Goal: Information Seeking & Learning: Learn about a topic

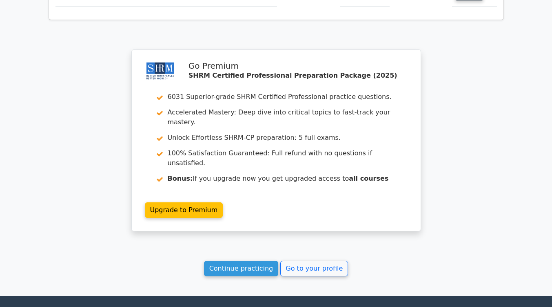
scroll to position [1217, 0]
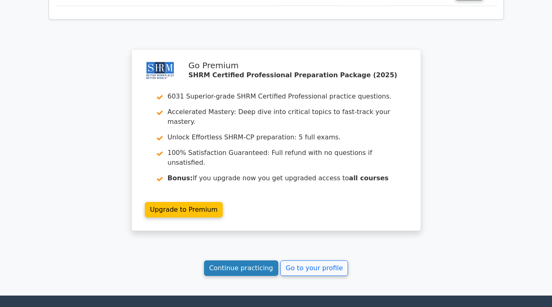
click at [270, 260] on link "Continue practicing" at bounding box center [241, 268] width 75 height 16
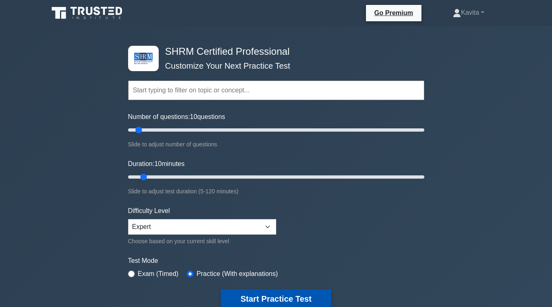
click at [302, 300] on button "Start Practice Test" at bounding box center [276, 298] width 110 height 19
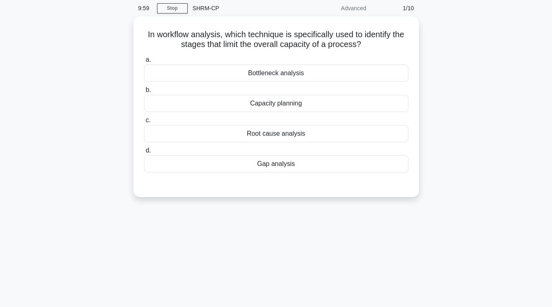
scroll to position [32, 0]
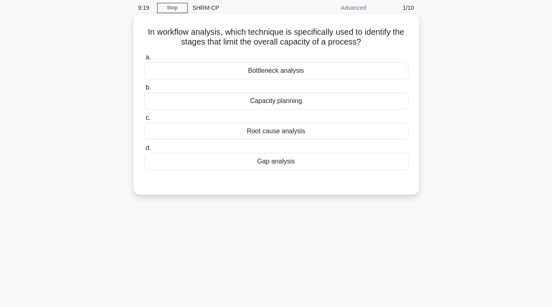
click at [294, 70] on div "Bottleneck analysis" at bounding box center [276, 70] width 265 height 17
click at [144, 60] on input "a. Bottleneck analysis" at bounding box center [144, 57] width 0 height 5
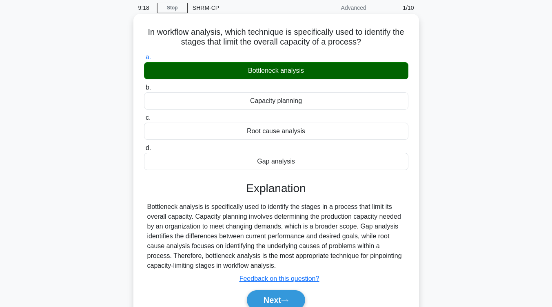
scroll to position [67, 0]
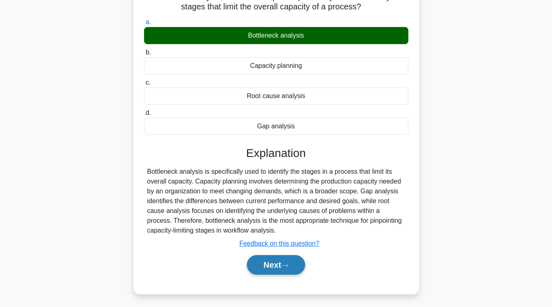
click at [291, 262] on button "Next" at bounding box center [276, 265] width 58 height 20
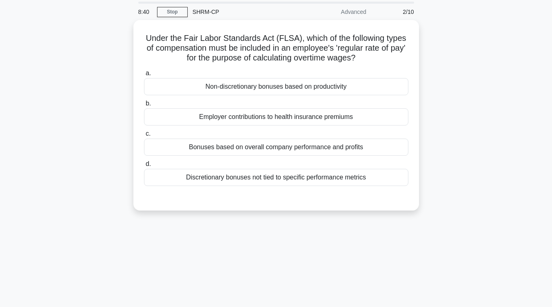
scroll to position [22, 0]
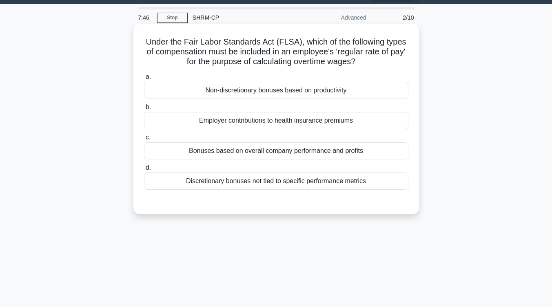
click at [330, 154] on div "Bonuses based on overall company performance and profits" at bounding box center [276, 150] width 265 height 17
click at [144, 140] on input "c. Bonuses based on overall company performance and profits" at bounding box center [144, 137] width 0 height 5
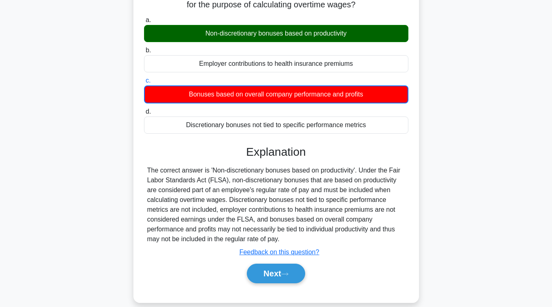
scroll to position [79, 0]
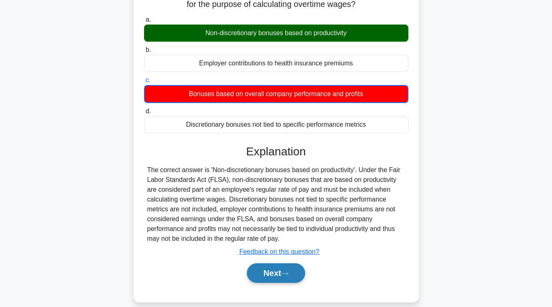
click at [277, 278] on button "Next" at bounding box center [276, 273] width 58 height 20
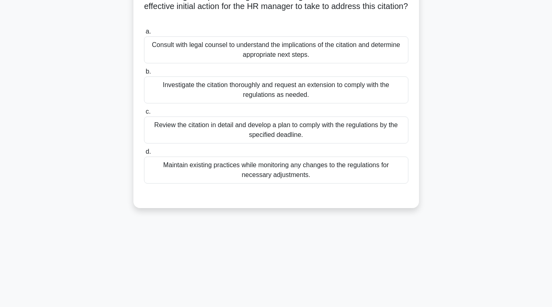
scroll to position [0, 0]
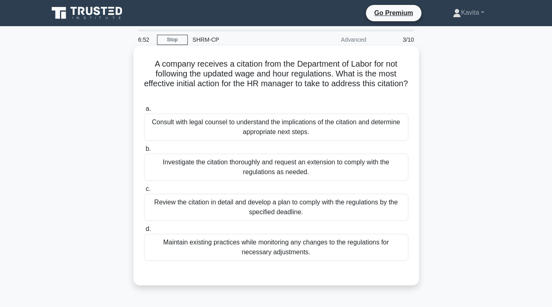
click at [325, 207] on div "Review the citation in detail and develop a plan to comply with the regulations…" at bounding box center [276, 206] width 265 height 27
click at [144, 191] on input "c. Review the citation in detail and develop a plan to comply with the regulati…" at bounding box center [144, 188] width 0 height 5
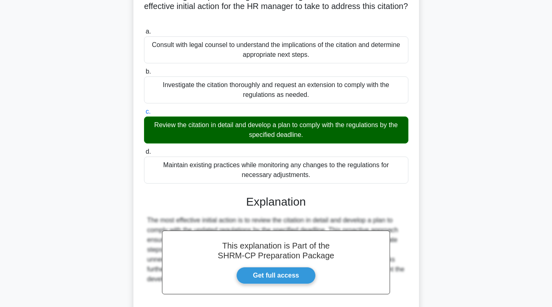
scroll to position [158, 0]
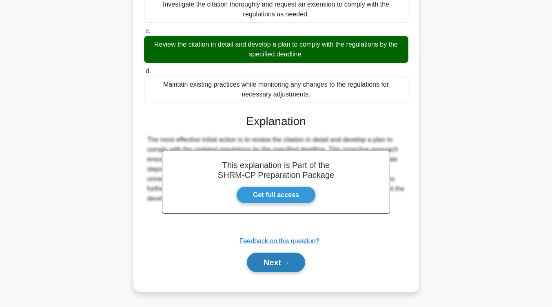
click at [283, 258] on button "Next" at bounding box center [276, 262] width 58 height 20
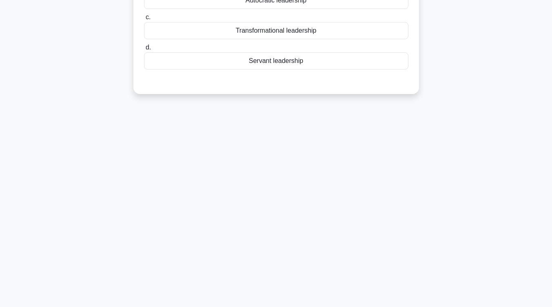
scroll to position [0, 0]
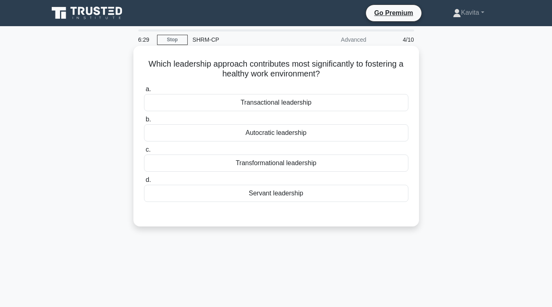
click at [294, 196] on div "Servant leadership" at bounding box center [276, 193] width 265 height 17
click at [144, 182] on input "d. Servant leadership" at bounding box center [144, 179] width 0 height 5
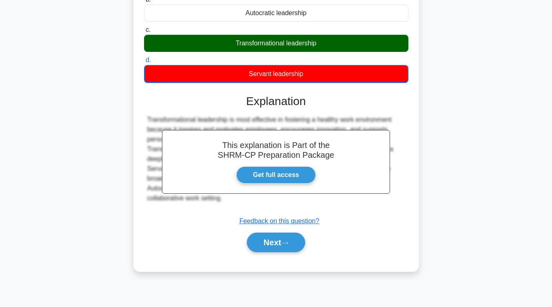
scroll to position [134, 0]
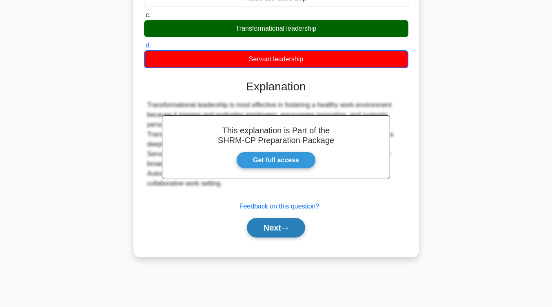
click at [288, 228] on icon at bounding box center [284, 228] width 7 height 4
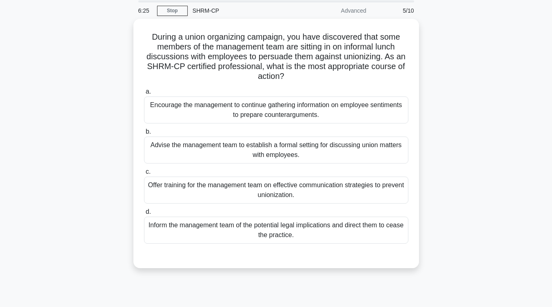
scroll to position [29, 0]
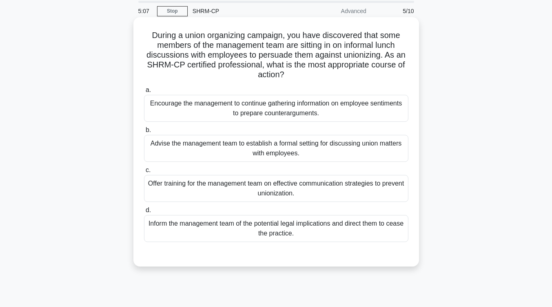
click at [287, 151] on div "Advise the management team to establish a formal setting for discussing union m…" at bounding box center [276, 148] width 265 height 27
click at [144, 133] on input "b. Advise the management team to establish a formal setting for discussing unio…" at bounding box center [144, 129] width 0 height 5
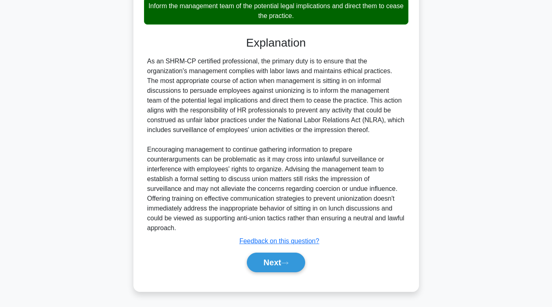
scroll to position [247, 0]
click at [284, 267] on button "Next" at bounding box center [276, 262] width 58 height 20
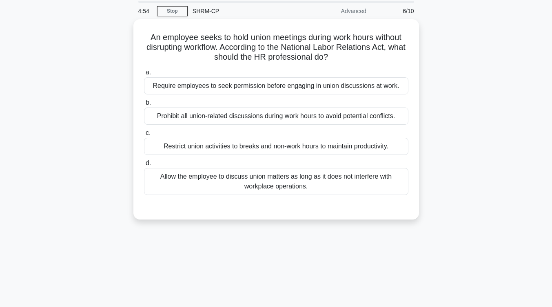
scroll to position [20, 0]
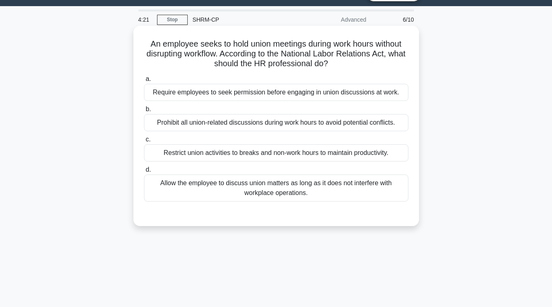
click at [318, 189] on div "Allow the employee to discuss union matters as long as it does not interfere wi…" at bounding box center [276, 187] width 265 height 27
click at [144, 172] on input "d. Allow the employee to discuss union matters as long as it does not interfere…" at bounding box center [144, 169] width 0 height 5
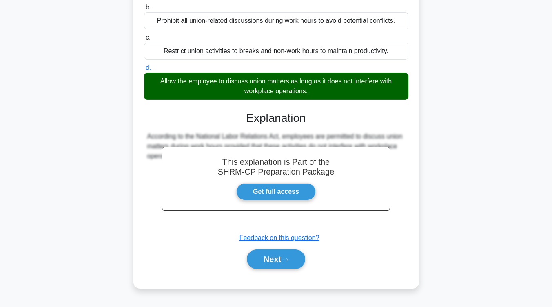
scroll to position [134, 0]
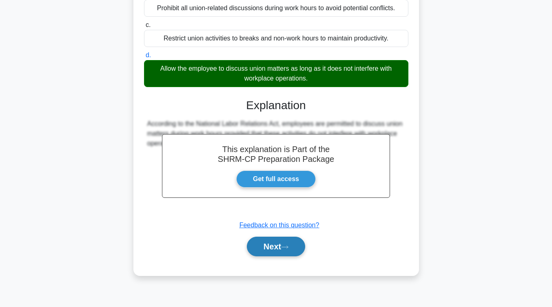
click at [294, 245] on button "Next" at bounding box center [276, 246] width 58 height 20
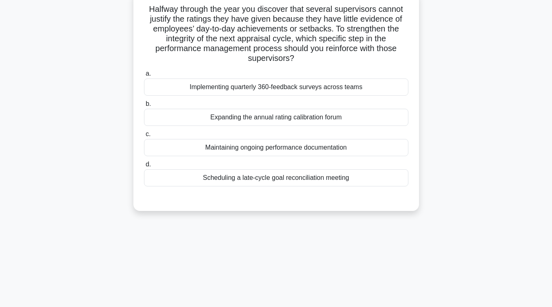
scroll to position [0, 0]
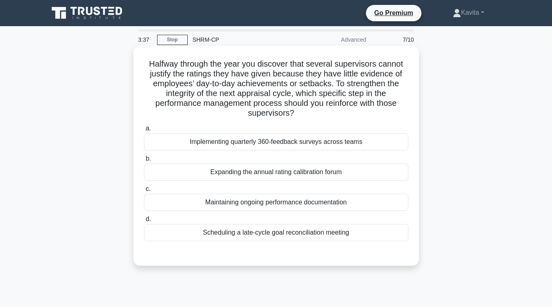
click at [260, 200] on div "Maintaining ongoing performance documentation" at bounding box center [276, 201] width 265 height 17
click at [144, 191] on input "c. Maintaining ongoing performance documentation" at bounding box center [144, 188] width 0 height 5
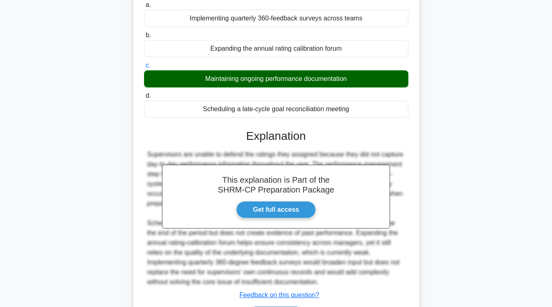
scroll to position [178, 0]
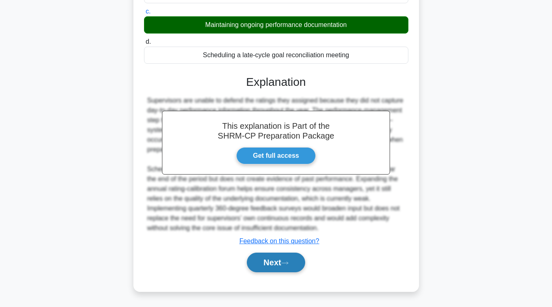
click at [260, 262] on button "Next" at bounding box center [276, 262] width 58 height 20
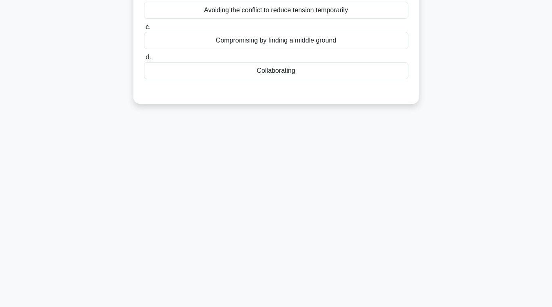
scroll to position [31, 0]
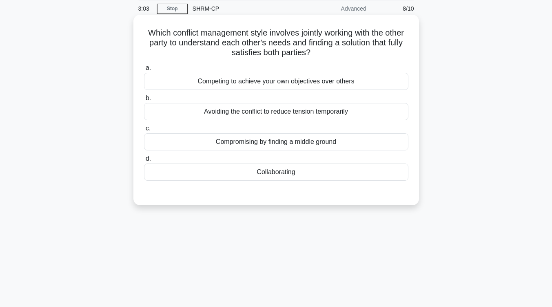
click at [277, 175] on div "Collaborating" at bounding box center [276, 171] width 265 height 17
click at [144, 161] on input "d. Collaborating" at bounding box center [144, 158] width 0 height 5
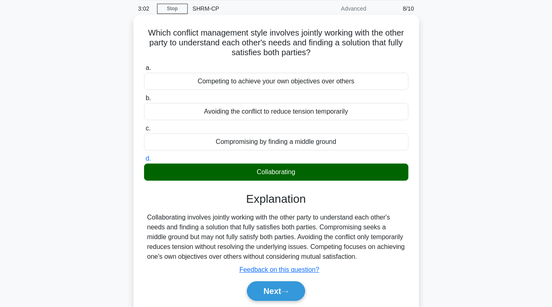
scroll to position [98, 0]
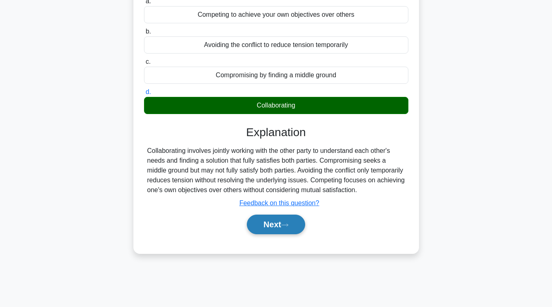
click at [271, 220] on button "Next" at bounding box center [276, 224] width 58 height 20
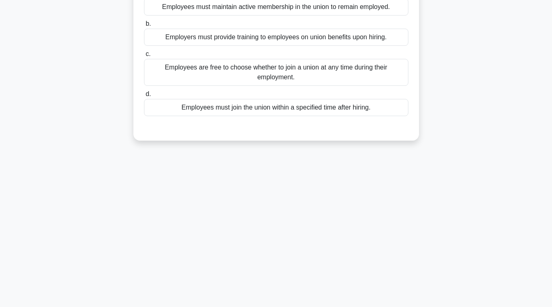
scroll to position [34, 0]
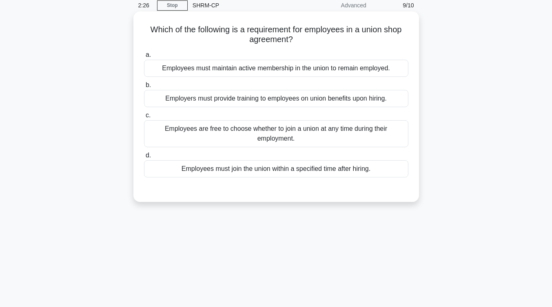
click at [324, 166] on div "Employees must join the union within a specified time after hiring." at bounding box center [276, 168] width 265 height 17
click at [144, 158] on input "d. Employees must join the union within a specified time after hiring." at bounding box center [144, 155] width 0 height 5
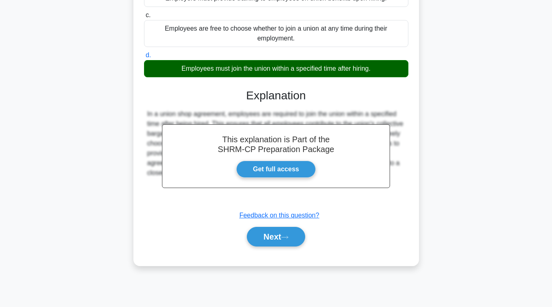
scroll to position [133, 0]
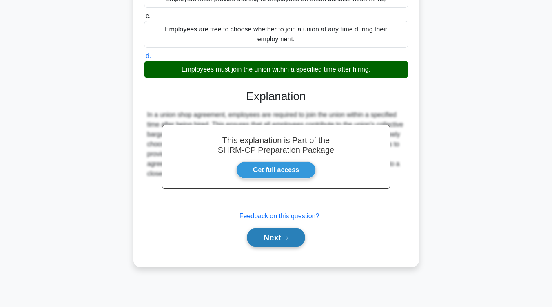
click at [279, 241] on button "Next" at bounding box center [276, 237] width 58 height 20
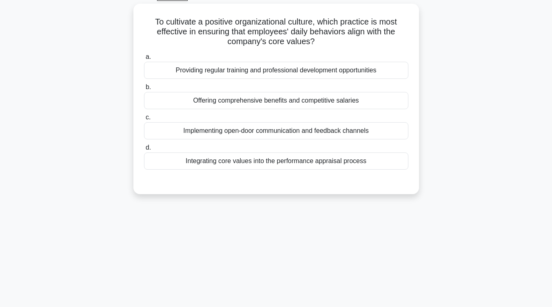
scroll to position [44, 0]
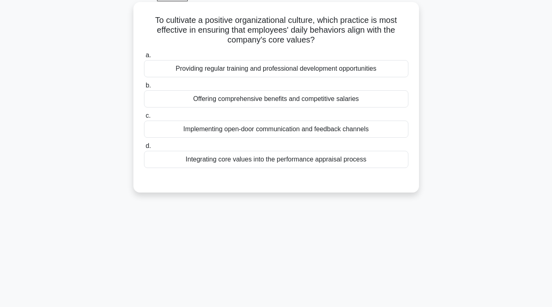
click at [310, 128] on div "Implementing open-door communication and feedback channels" at bounding box center [276, 128] width 265 height 17
click at [144, 118] on input "c. Implementing open-door communication and feedback channels" at bounding box center [144, 115] width 0 height 5
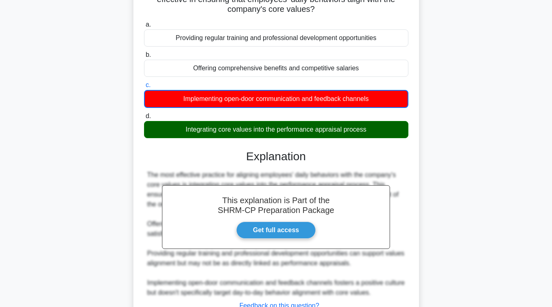
scroll to position [139, 0]
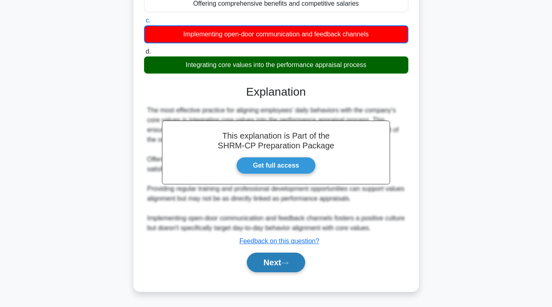
click at [289, 261] on icon at bounding box center [284, 262] width 7 height 4
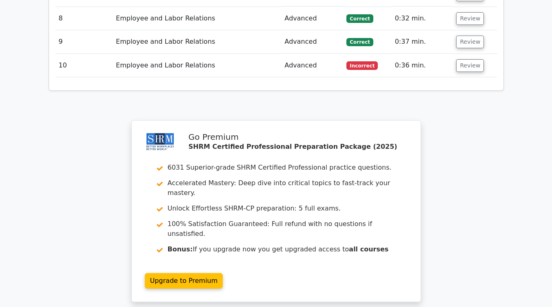
scroll to position [1168, 0]
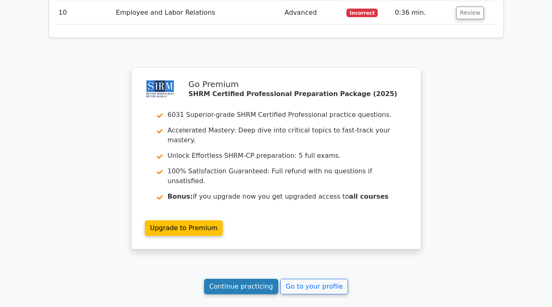
click at [255, 278] on link "Continue practicing" at bounding box center [241, 286] width 75 height 16
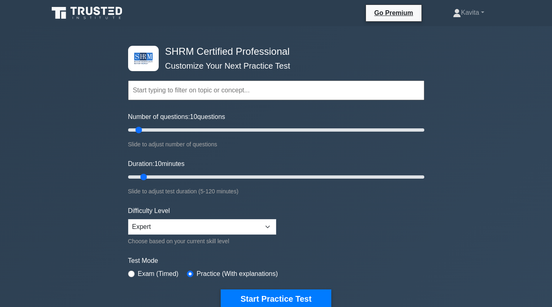
click at [255, 244] on div "Choose based on your current skill level" at bounding box center [202, 241] width 148 height 10
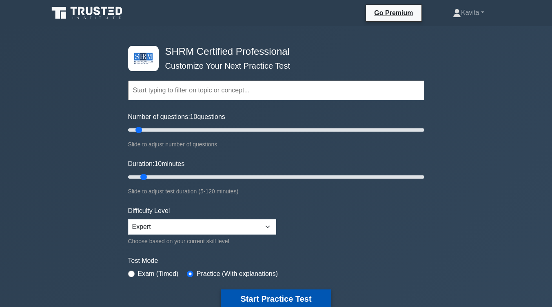
click at [294, 296] on button "Start Practice Test" at bounding box center [276, 298] width 110 height 19
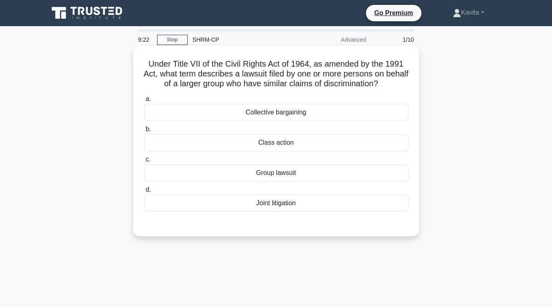
click at [337, 204] on div "Joint litigation" at bounding box center [276, 202] width 265 height 17
click at [144, 192] on input "d. Joint litigation" at bounding box center [144, 189] width 0 height 5
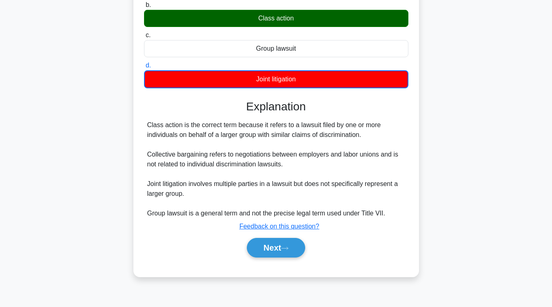
scroll to position [125, 0]
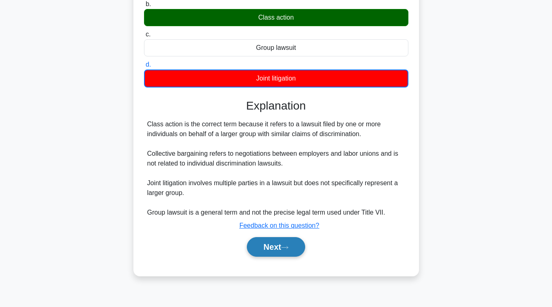
click at [298, 248] on button "Next" at bounding box center [276, 247] width 58 height 20
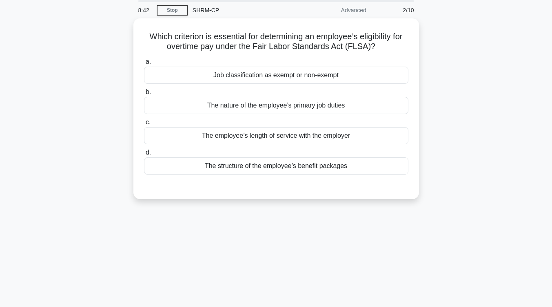
scroll to position [24, 0]
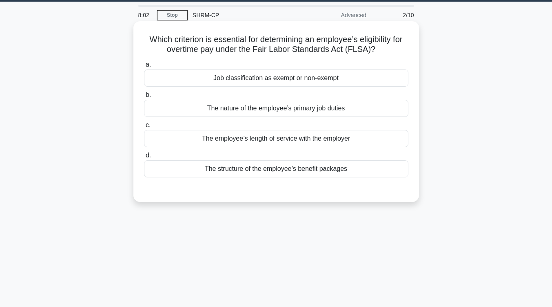
click at [396, 80] on div "Job classification as exempt or non-exempt" at bounding box center [276, 77] width 265 height 17
click at [144, 67] on input "a. Job classification as exempt or non-exempt" at bounding box center [144, 64] width 0 height 5
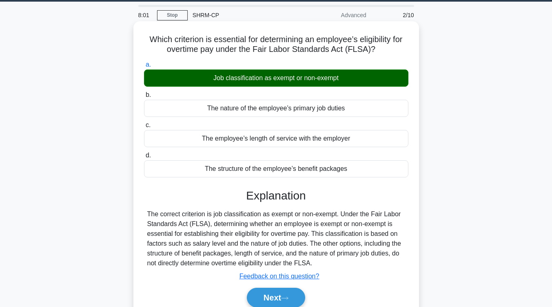
scroll to position [89, 0]
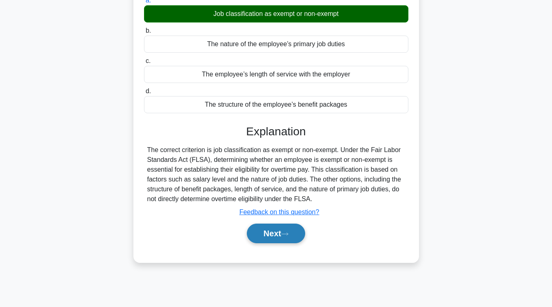
click at [285, 234] on button "Next" at bounding box center [276, 233] width 58 height 20
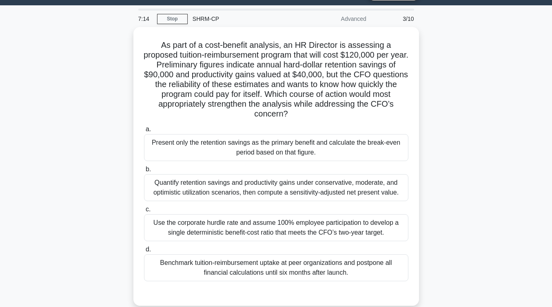
scroll to position [21, 0]
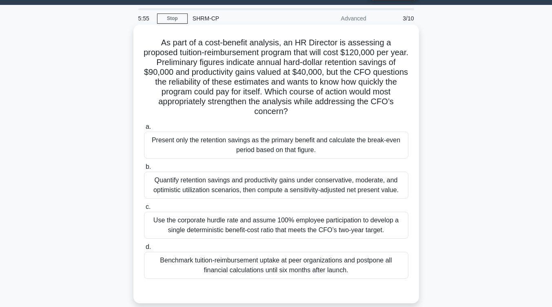
click at [288, 188] on div "Quantify retention savings and productivity gains under conservative, moderate,…" at bounding box center [276, 184] width 265 height 27
click at [144, 169] on input "b. Quantify retention savings and productivity gains under conservative, modera…" at bounding box center [144, 166] width 0 height 5
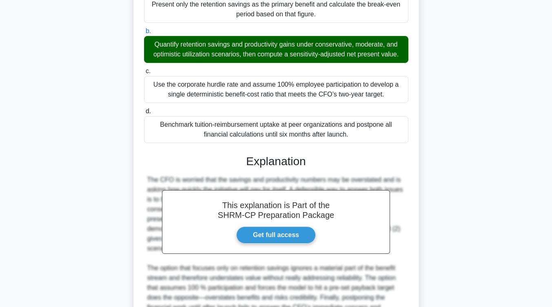
scroll to position [236, 0]
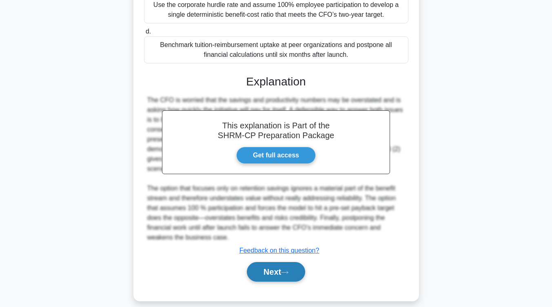
click at [264, 271] on button "Next" at bounding box center [276, 272] width 58 height 20
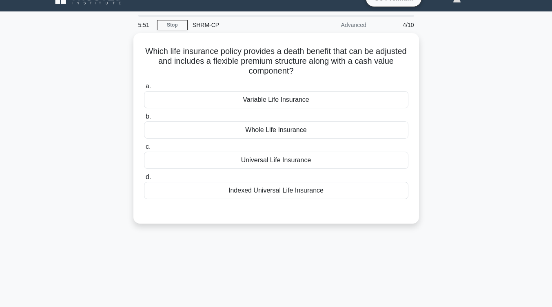
scroll to position [0, 0]
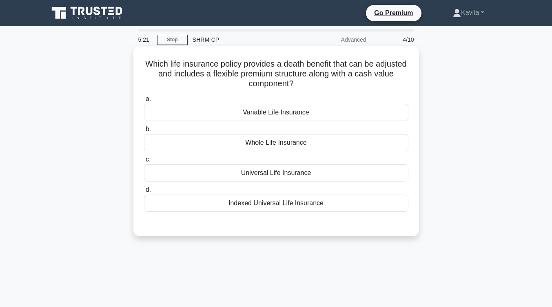
click at [311, 112] on div "Variable Life Insurance" at bounding box center [276, 112] width 265 height 17
click at [144, 102] on input "a. Variable Life Insurance" at bounding box center [144, 98] width 0 height 5
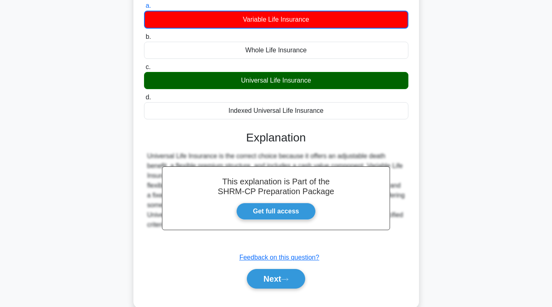
scroll to position [93, 0]
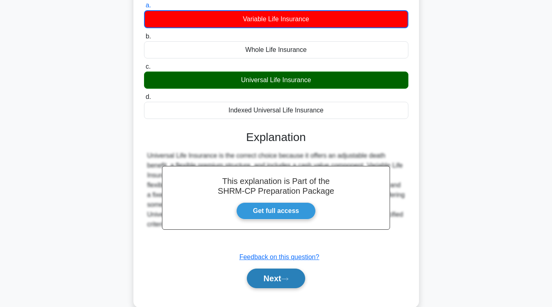
click at [262, 278] on button "Next" at bounding box center [276, 278] width 58 height 20
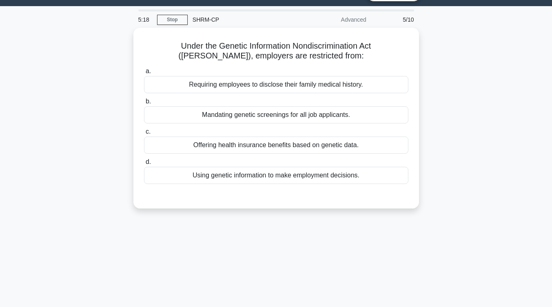
scroll to position [20, 0]
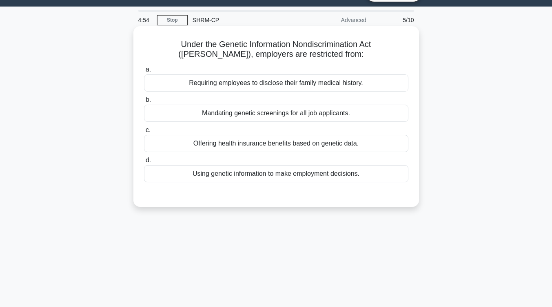
click at [331, 84] on div "Requiring employees to disclose their family medical history." at bounding box center [276, 82] width 265 height 17
click at [144, 72] on input "a. Requiring employees to disclose their family medical history." at bounding box center [144, 69] width 0 height 5
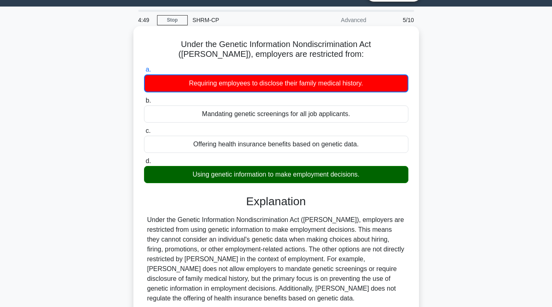
scroll to position [85, 0]
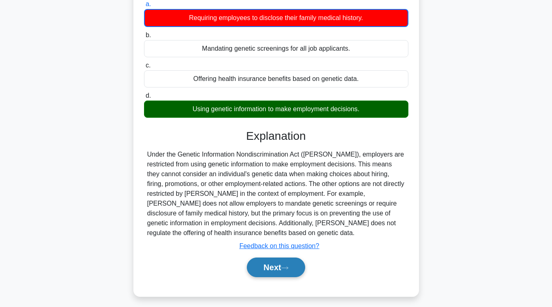
click at [263, 271] on button "Next" at bounding box center [276, 267] width 58 height 20
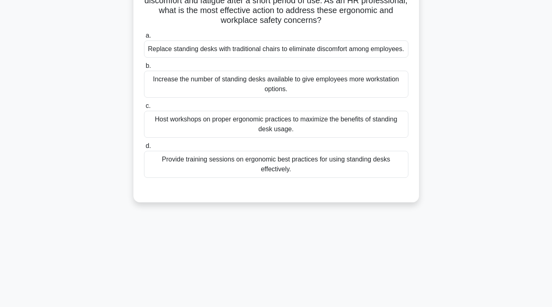
scroll to position [43, 0]
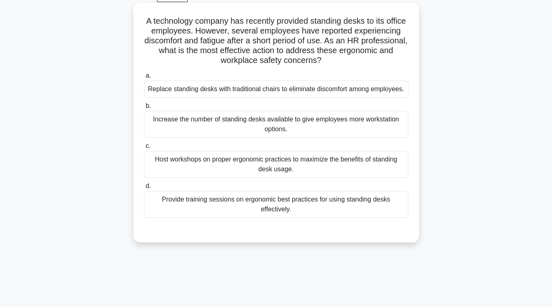
click at [332, 210] on div "Provide training sessions on ergonomic best practices for using standing desks …" at bounding box center [276, 204] width 265 height 27
click at [144, 189] on input "d. Provide training sessions on ergonomic best practices for using standing des…" at bounding box center [144, 185] width 0 height 5
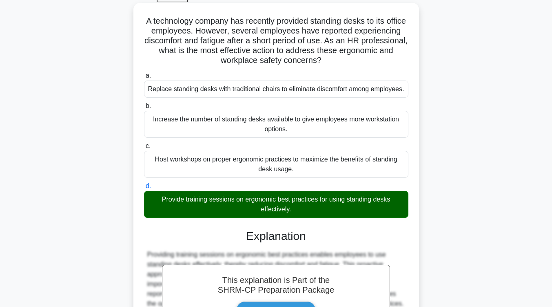
scroll to position [158, 0]
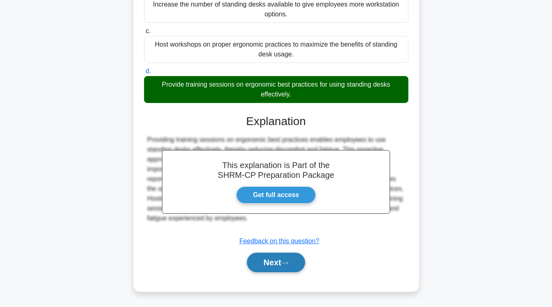
click at [305, 258] on button "Next" at bounding box center [276, 262] width 58 height 20
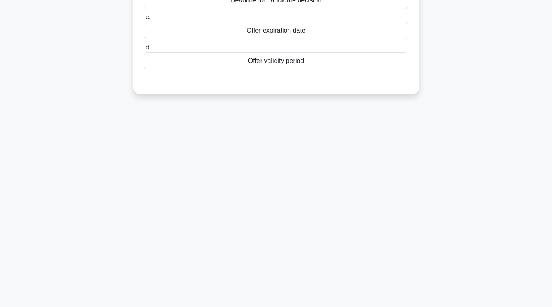
scroll to position [0, 0]
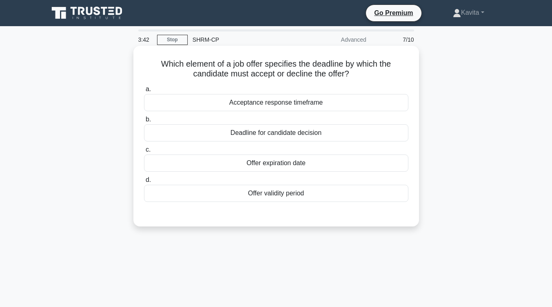
click at [305, 165] on div "Offer expiration date" at bounding box center [276, 162] width 265 height 17
click at [144, 152] on input "c. Offer expiration date" at bounding box center [144, 149] width 0 height 5
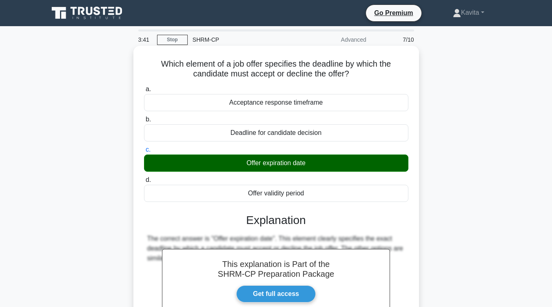
scroll to position [134, 0]
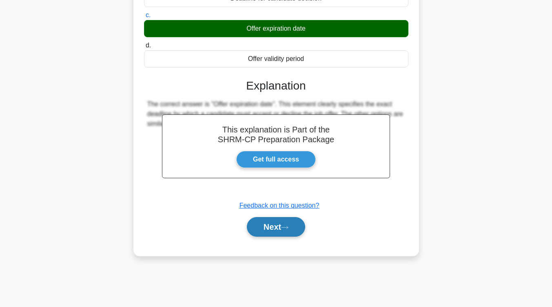
click at [282, 229] on button "Next" at bounding box center [276, 227] width 58 height 20
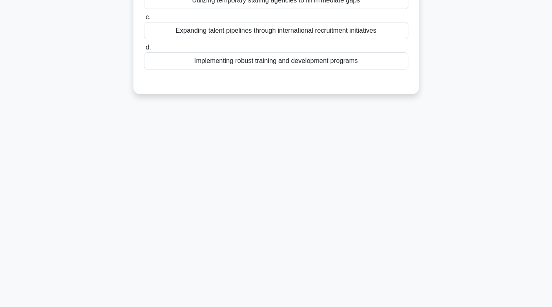
scroll to position [25, 0]
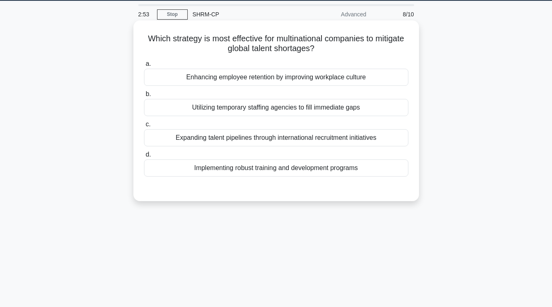
click at [307, 138] on div "Expanding talent pipelines through international recruitment initiatives" at bounding box center [276, 137] width 265 height 17
click at [144, 127] on input "c. Expanding talent pipelines through international recruitment initiatives" at bounding box center [144, 124] width 0 height 5
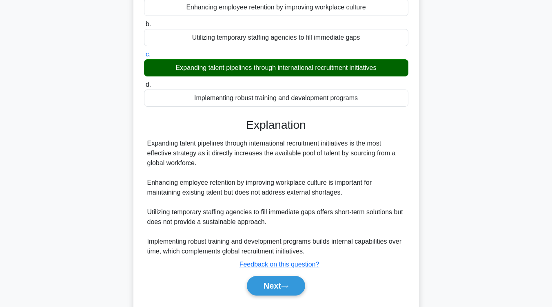
scroll to position [96, 0]
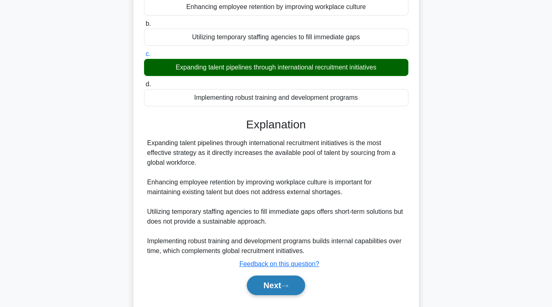
click at [289, 287] on icon at bounding box center [284, 285] width 7 height 4
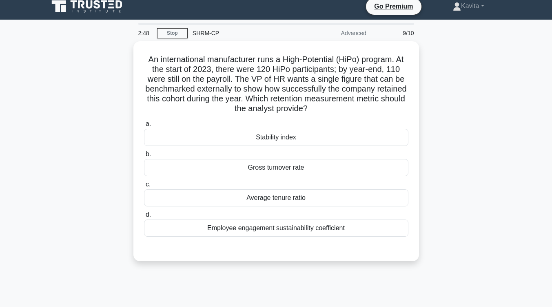
scroll to position [0, 0]
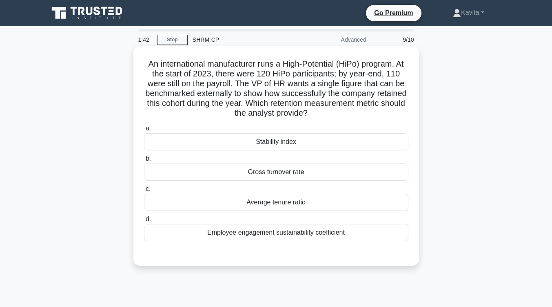
click at [298, 205] on div "Average tenure ratio" at bounding box center [276, 201] width 265 height 17
click at [144, 191] on input "c. Average tenure ratio" at bounding box center [144, 188] width 0 height 5
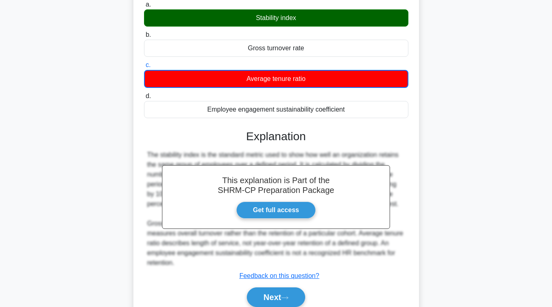
scroll to position [125, 0]
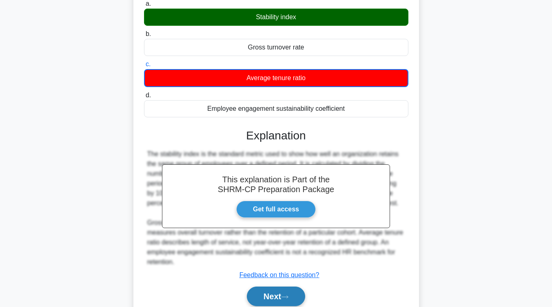
click at [282, 294] on button "Next" at bounding box center [276, 296] width 58 height 20
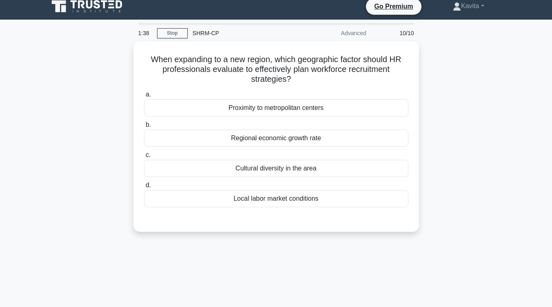
scroll to position [6, 0]
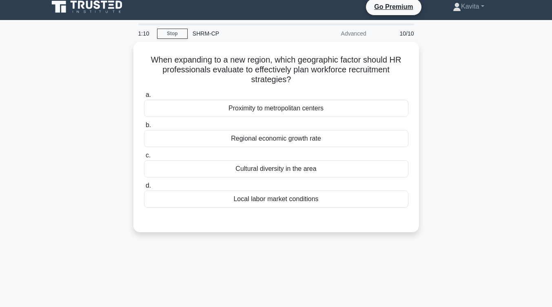
click at [282, 294] on div "1:10 Stop SHRM-CP Advanced 10/10 When expanding to a new region, which geograph…" at bounding box center [276, 227] width 465 height 408
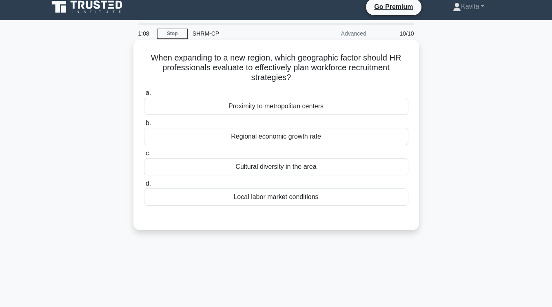
click at [317, 140] on div "Regional economic growth rate" at bounding box center [276, 136] width 265 height 17
click at [144, 126] on input "b. Regional economic growth rate" at bounding box center [144, 122] width 0 height 5
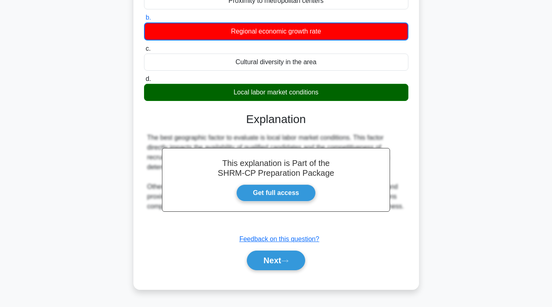
scroll to position [134, 0]
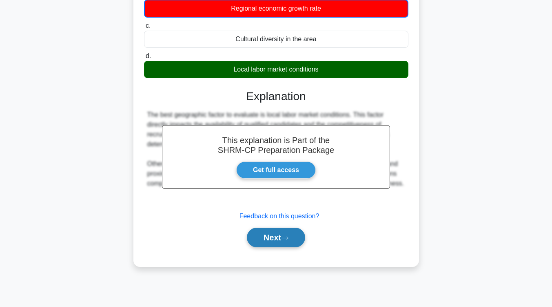
click at [275, 241] on button "Next" at bounding box center [276, 237] width 58 height 20
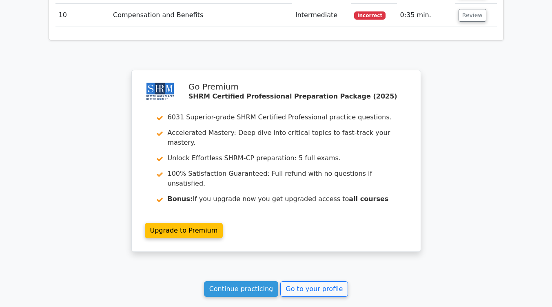
scroll to position [1220, 0]
click at [257, 280] on link "Continue practicing" at bounding box center [241, 288] width 75 height 16
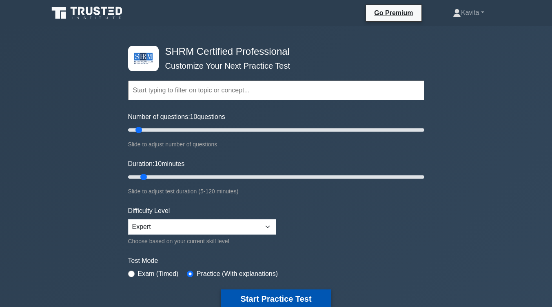
click at [290, 291] on button "Start Practice Test" at bounding box center [276, 298] width 110 height 19
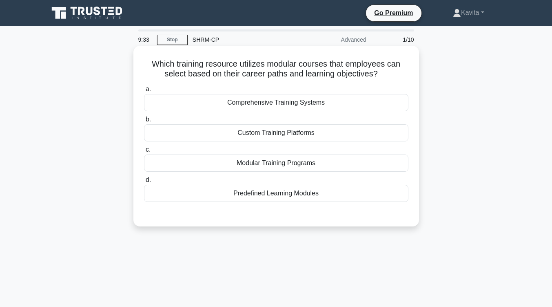
click at [314, 162] on div "Modular Training Programs" at bounding box center [276, 162] width 265 height 17
click at [144, 152] on input "c. Modular Training Programs" at bounding box center [144, 149] width 0 height 5
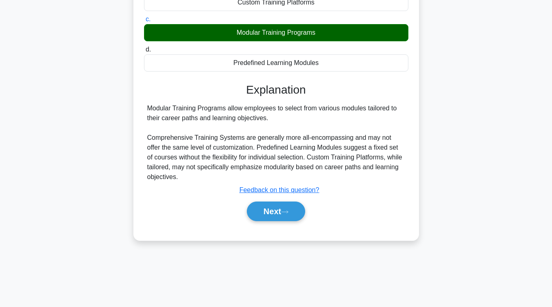
scroll to position [134, 0]
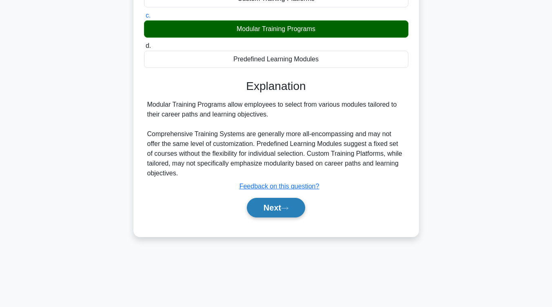
click at [300, 207] on button "Next" at bounding box center [276, 208] width 58 height 20
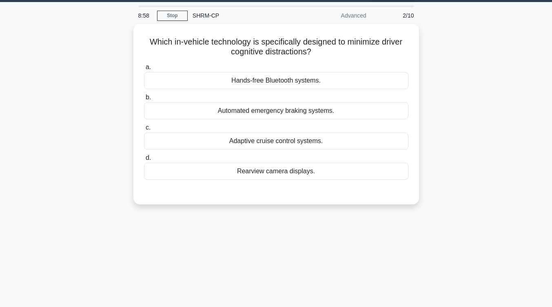
scroll to position [24, 0]
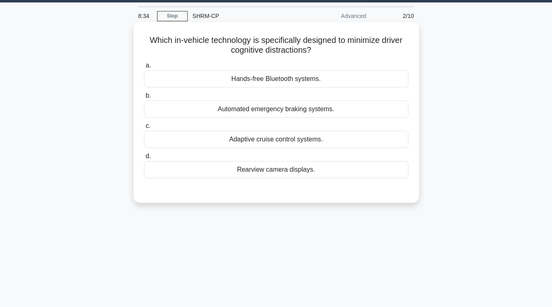
click at [308, 79] on div "Hands-free Bluetooth systems." at bounding box center [276, 78] width 265 height 17
click at [144, 68] on input "a. Hands-free Bluetooth systems." at bounding box center [144, 65] width 0 height 5
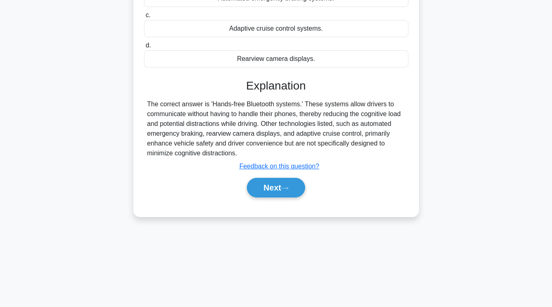
scroll to position [134, 0]
click at [274, 192] on button "Next" at bounding box center [276, 188] width 58 height 20
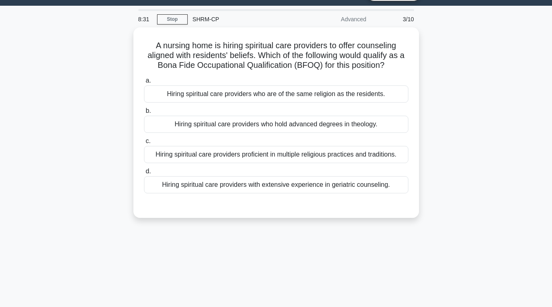
scroll to position [16, 0]
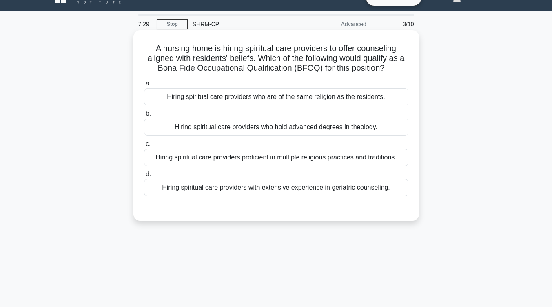
click at [313, 102] on div "Hiring spiritual care providers who are of the same religion as the residents." at bounding box center [276, 96] width 265 height 17
click at [144, 86] on input "a. Hiring spiritual care providers who are of the same religion as the resident…" at bounding box center [144, 83] width 0 height 5
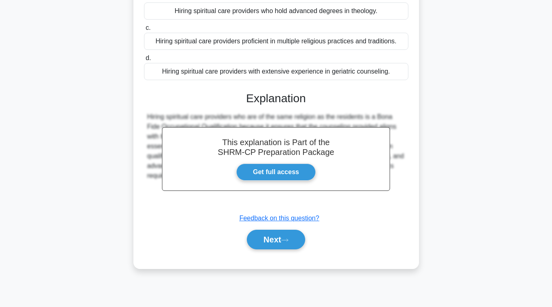
scroll to position [132, 0]
click at [295, 232] on button "Next" at bounding box center [276, 239] width 58 height 20
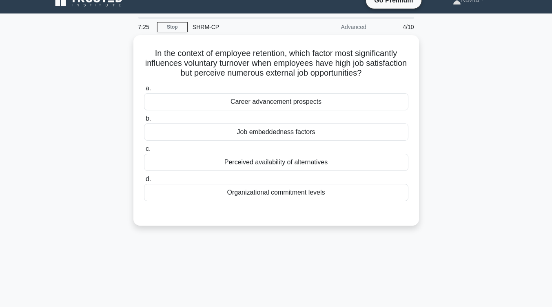
scroll to position [12, 0]
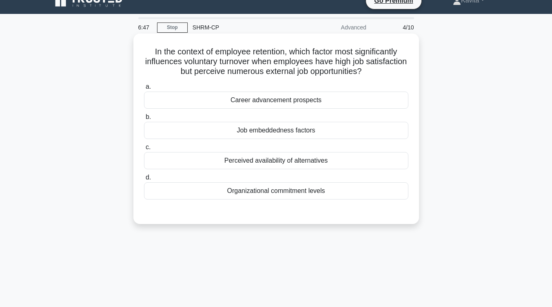
click at [316, 103] on div "Career advancement prospects" at bounding box center [276, 99] width 265 height 17
click at [144, 89] on input "a. Career advancement prospects" at bounding box center [144, 86] width 0 height 5
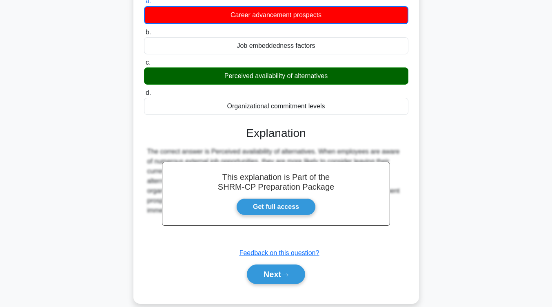
scroll to position [134, 0]
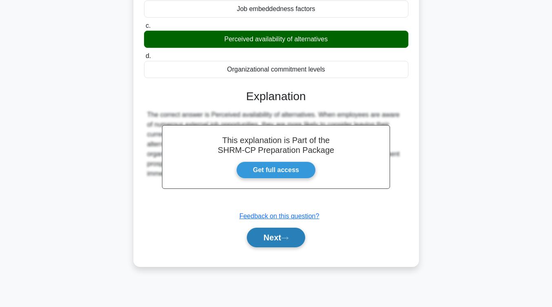
click at [266, 235] on button "Next" at bounding box center [276, 237] width 58 height 20
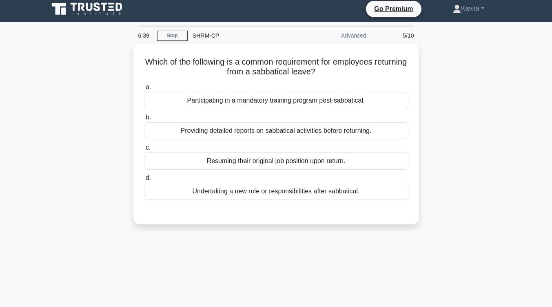
scroll to position [0, 0]
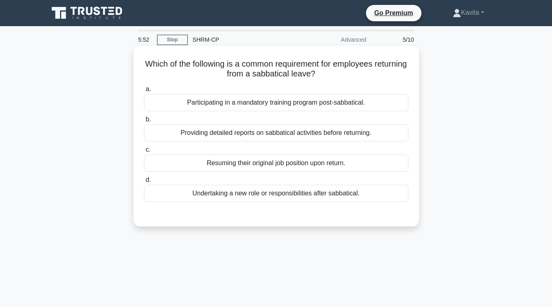
click at [318, 104] on div "Participating in a mandatory training program post-sabbatical." at bounding box center [276, 102] width 265 height 17
click at [144, 92] on input "a. Participating in a mandatory training program post-sabbatical." at bounding box center [144, 89] width 0 height 5
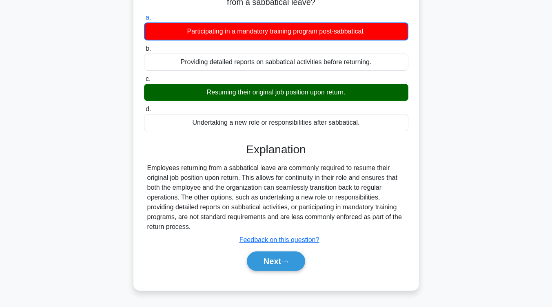
scroll to position [72, 0]
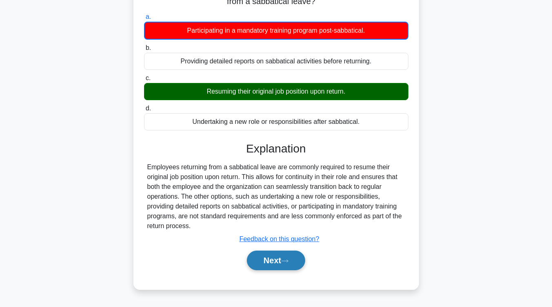
click at [294, 258] on button "Next" at bounding box center [276, 260] width 58 height 20
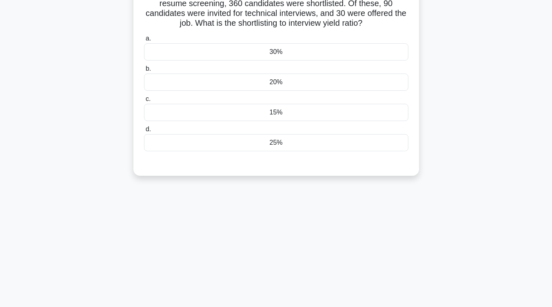
scroll to position [5, 0]
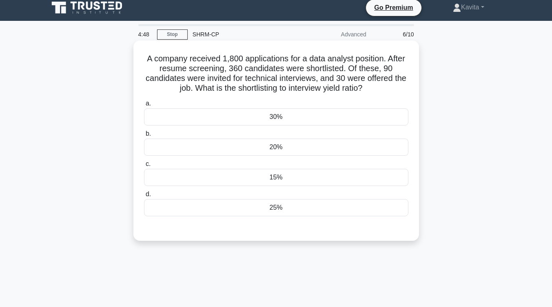
click at [294, 110] on div "30%" at bounding box center [276, 116] width 265 height 17
click at [144, 106] on input "a. 30%" at bounding box center [144, 103] width 0 height 5
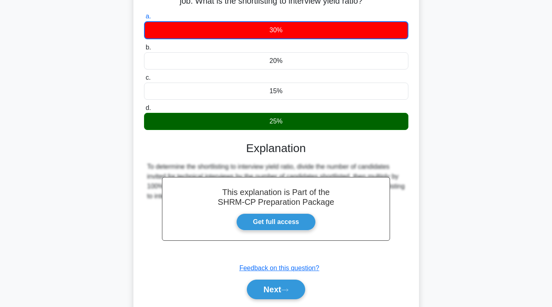
scroll to position [93, 0]
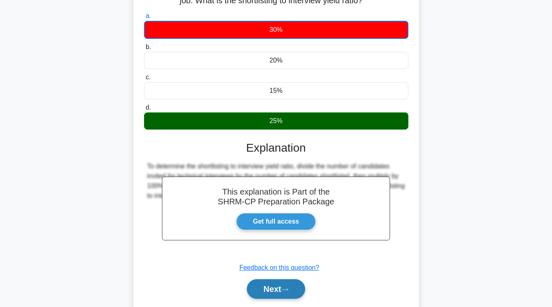
click at [284, 291] on button "Next" at bounding box center [276, 289] width 58 height 20
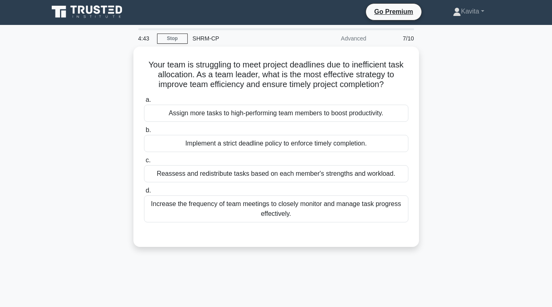
scroll to position [0, 0]
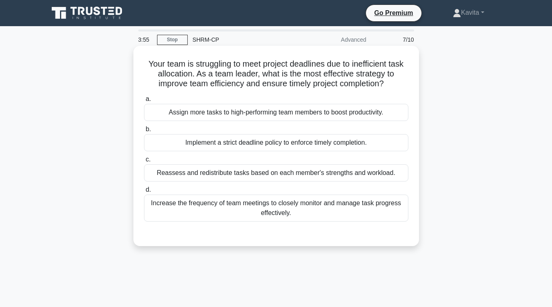
click at [360, 178] on div "Reassess and redistribute tasks based on each member's strengths and workload." at bounding box center [276, 172] width 265 height 17
click at [144, 162] on input "c. Reassess and redistribute tasks based on each member's strengths and workloa…" at bounding box center [144, 159] width 0 height 5
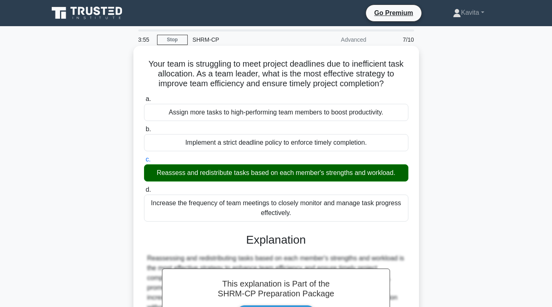
scroll to position [134, 0]
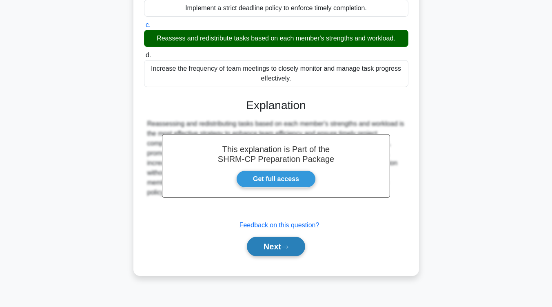
click at [292, 247] on button "Next" at bounding box center [276, 246] width 58 height 20
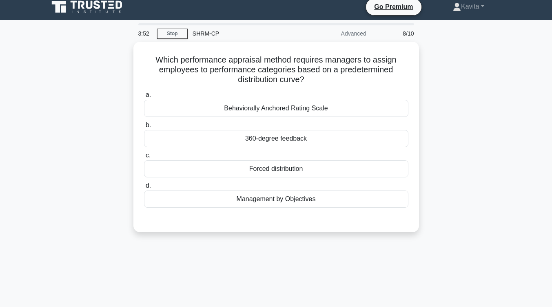
scroll to position [0, 0]
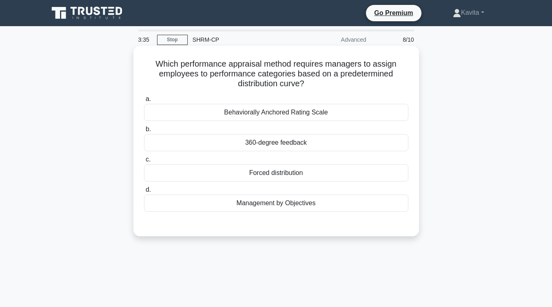
click at [291, 205] on div "Management by Objectives" at bounding box center [276, 202] width 265 height 17
click at [144, 192] on input "d. Management by Objectives" at bounding box center [144, 189] width 0 height 5
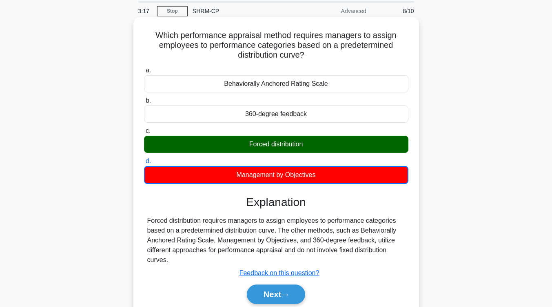
scroll to position [28, 0]
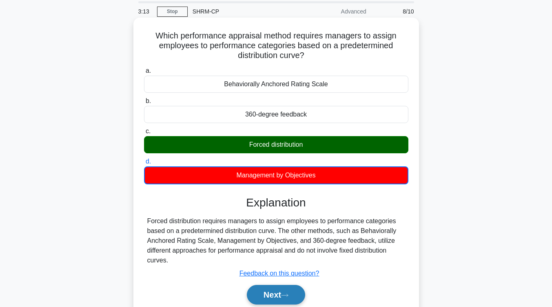
click at [285, 294] on icon at bounding box center [284, 295] width 7 height 4
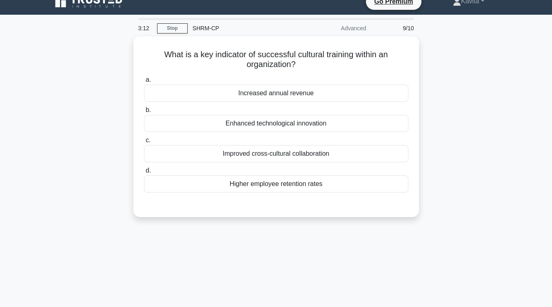
scroll to position [10, 0]
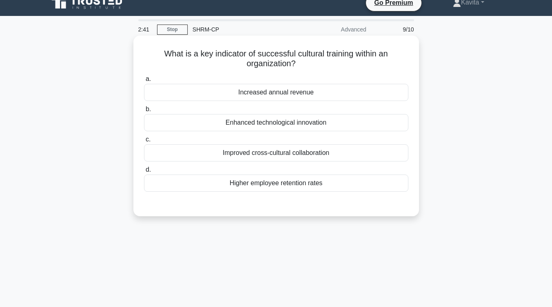
click at [308, 155] on div "Improved cross-cultural collaboration" at bounding box center [276, 152] width 265 height 17
click at [144, 142] on input "c. Improved cross-cultural collaboration" at bounding box center [144, 139] width 0 height 5
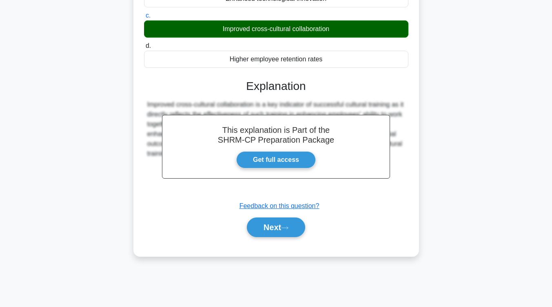
scroll to position [134, 0]
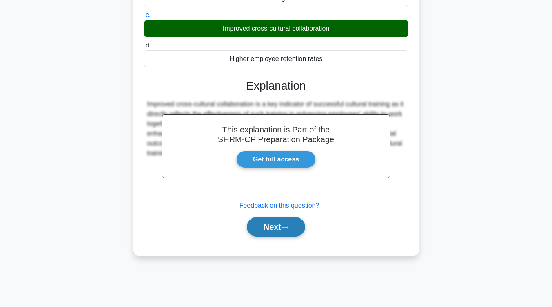
click at [289, 227] on icon at bounding box center [284, 227] width 7 height 4
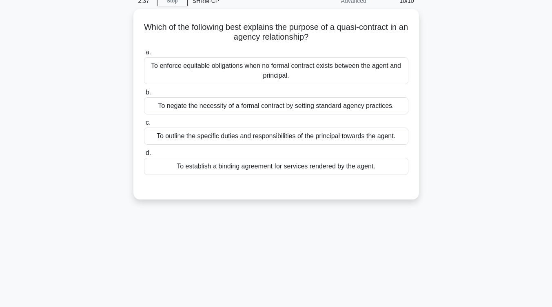
scroll to position [38, 0]
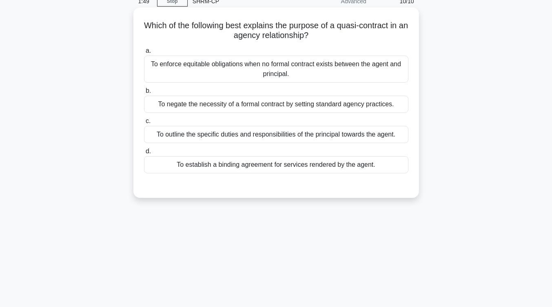
click at [314, 168] on div "To establish a binding agreement for services rendered by the agent." at bounding box center [276, 164] width 265 height 17
click at [144, 154] on input "d. To establish a binding agreement for services rendered by the agent." at bounding box center [144, 151] width 0 height 5
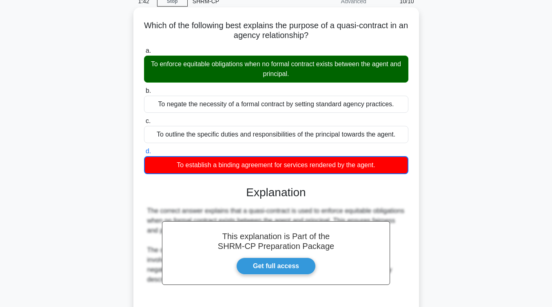
scroll to position [134, 0]
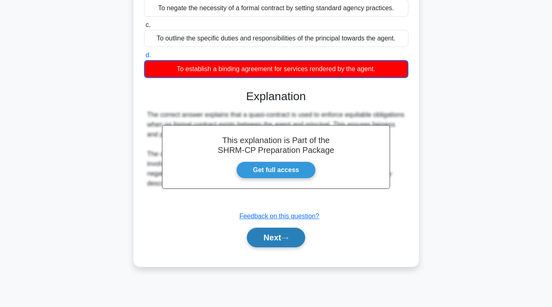
click at [263, 245] on button "Next" at bounding box center [276, 237] width 58 height 20
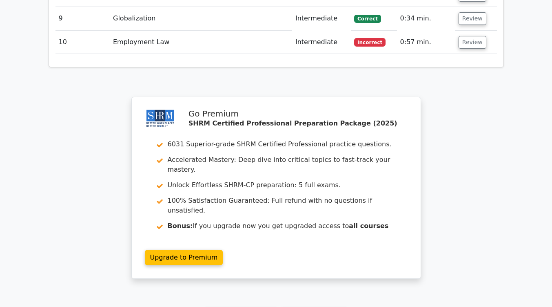
scroll to position [1247, 0]
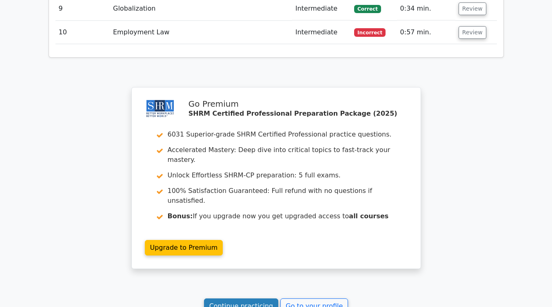
click at [264, 298] on link "Continue practicing" at bounding box center [241, 306] width 75 height 16
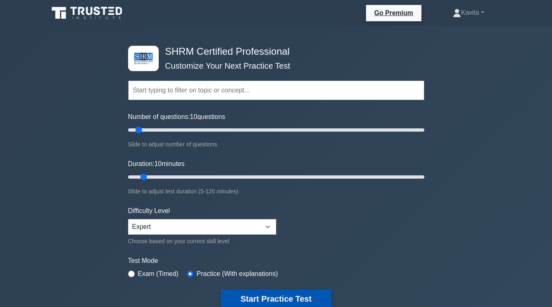
click at [278, 298] on button "Start Practice Test" at bounding box center [276, 298] width 110 height 19
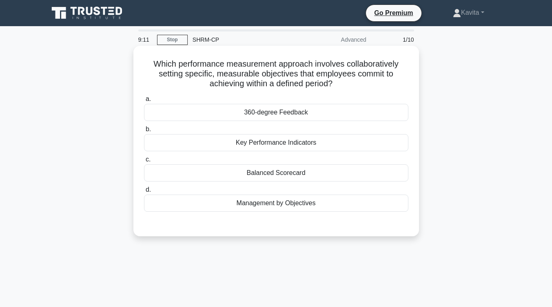
click at [301, 204] on div "Management by Objectives" at bounding box center [276, 202] width 265 height 17
click at [144, 192] on input "d. Management by Objectives" at bounding box center [144, 189] width 0 height 5
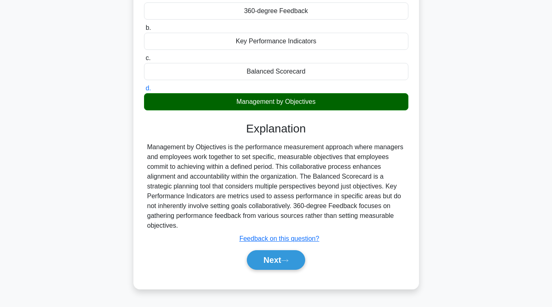
scroll to position [102, 0]
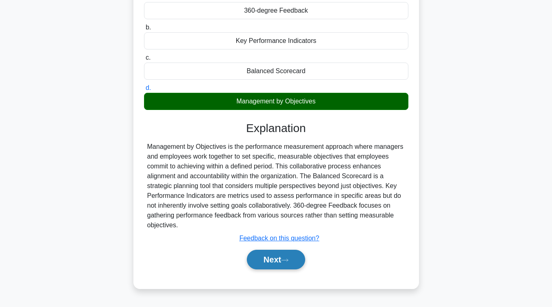
click at [294, 261] on button "Next" at bounding box center [276, 259] width 58 height 20
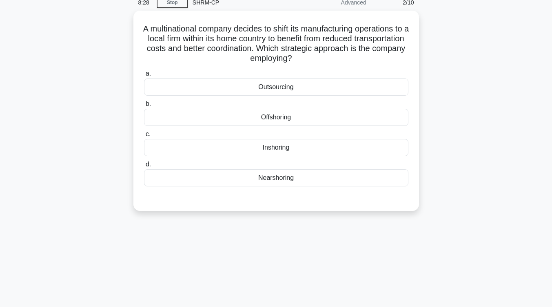
scroll to position [37, 0]
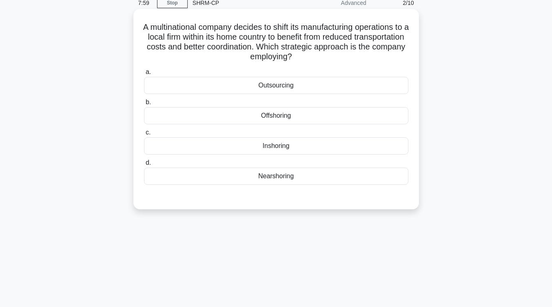
click at [300, 174] on div "Nearshoring" at bounding box center [276, 175] width 265 height 17
click at [144, 165] on input "d. Nearshoring" at bounding box center [144, 162] width 0 height 5
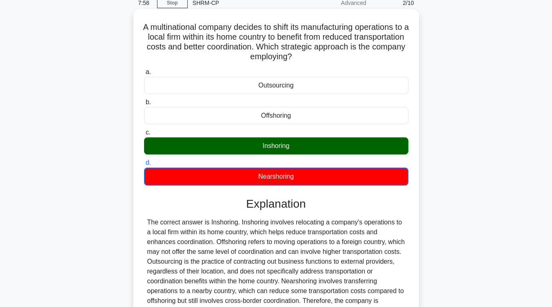
scroll to position [134, 0]
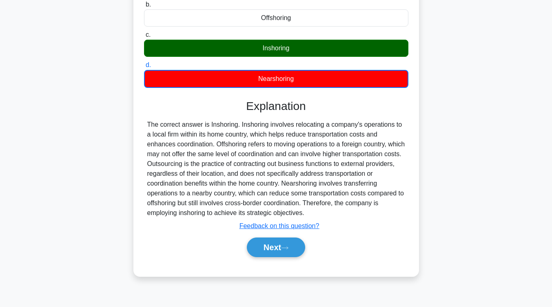
click at [278, 258] on div "Next" at bounding box center [276, 247] width 265 height 26
click at [287, 246] on icon at bounding box center [284, 247] width 7 height 4
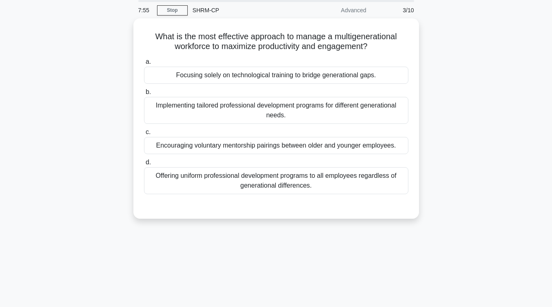
scroll to position [27, 0]
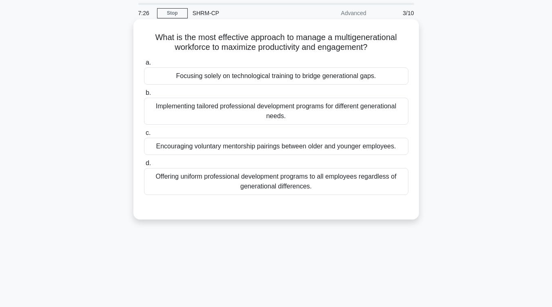
click at [314, 185] on div "Offering uniform professional development programs to all employees regardless …" at bounding box center [276, 181] width 265 height 27
click at [144, 166] on input "d. Offering uniform professional development programs to all employees regardle…" at bounding box center [144, 162] width 0 height 5
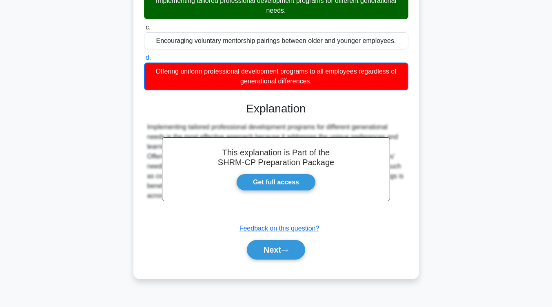
scroll to position [134, 0]
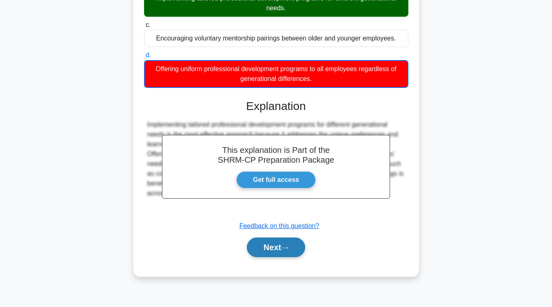
click at [276, 249] on button "Next" at bounding box center [276, 247] width 58 height 20
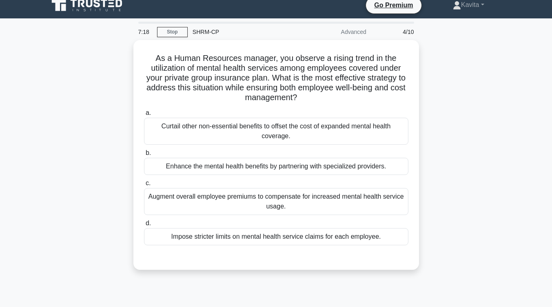
scroll to position [7, 0]
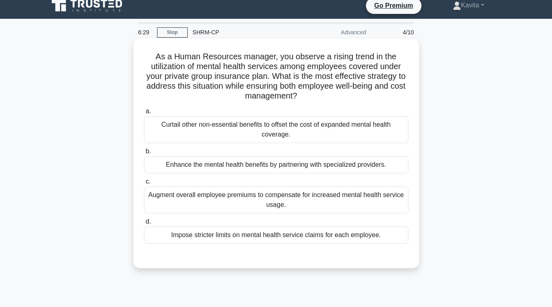
click at [315, 165] on div "Enhance the mental health benefits by partnering with specialized providers." at bounding box center [276, 164] width 265 height 17
click at [144, 154] on input "b. Enhance the mental health benefits by partnering with specialized providers." at bounding box center [144, 151] width 0 height 5
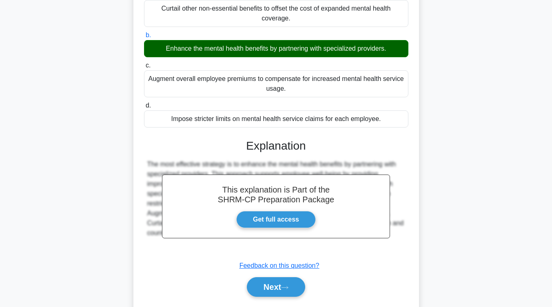
scroll to position [124, 0]
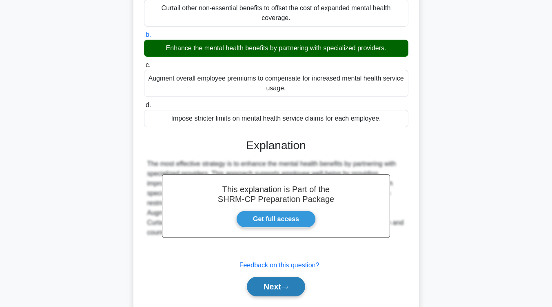
click at [289, 289] on icon at bounding box center [284, 287] width 7 height 4
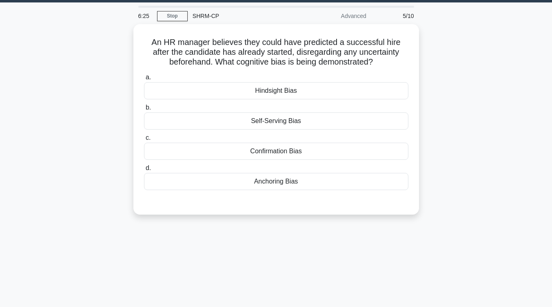
scroll to position [22, 0]
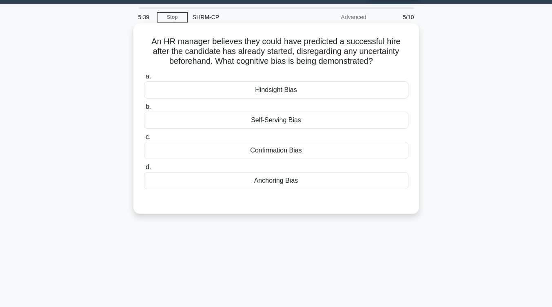
click at [298, 93] on div "Hindsight Bias" at bounding box center [276, 89] width 265 height 17
click at [144, 79] on input "a. Hindsight Bias" at bounding box center [144, 76] width 0 height 5
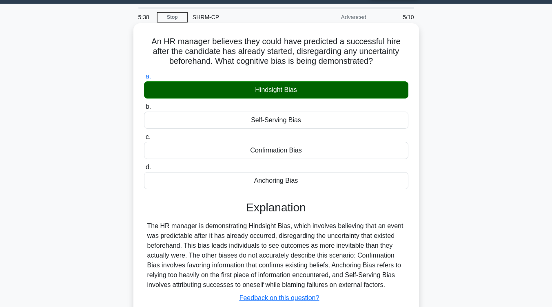
scroll to position [119, 0]
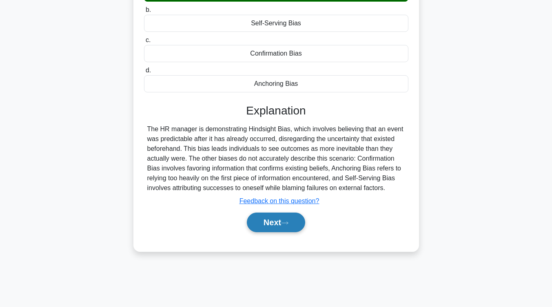
click at [294, 224] on button "Next" at bounding box center [276, 222] width 58 height 20
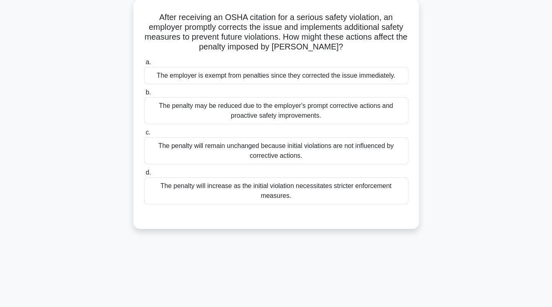
scroll to position [48, 0]
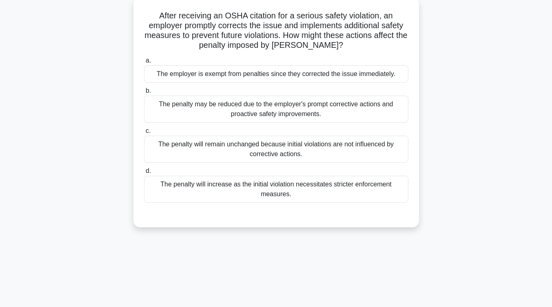
click at [305, 154] on div "The penalty will remain unchanged because initial violations are not influenced…" at bounding box center [276, 149] width 265 height 27
click at [144, 133] on input "c. The penalty will remain unchanged because initial violations are not influen…" at bounding box center [144, 130] width 0 height 5
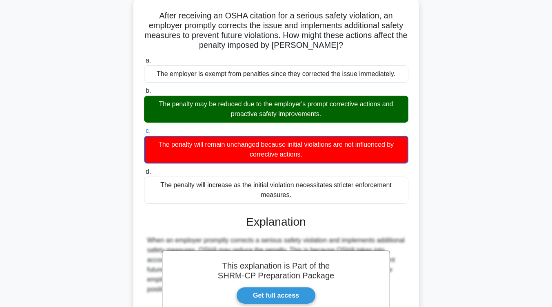
click at [305, 154] on div "The penalty will remain unchanged because initial violations are not influenced…" at bounding box center [276, 150] width 265 height 28
click at [144, 133] on input "c. The penalty will remain unchanged because initial violations are not influen…" at bounding box center [144, 130] width 0 height 5
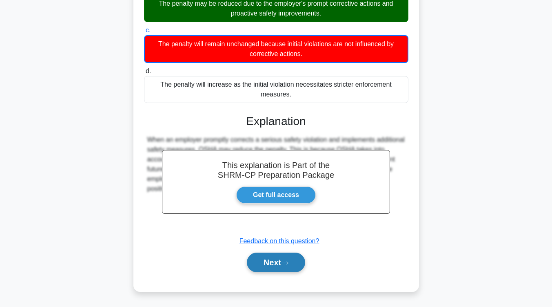
click at [271, 265] on button "Next" at bounding box center [276, 262] width 58 height 20
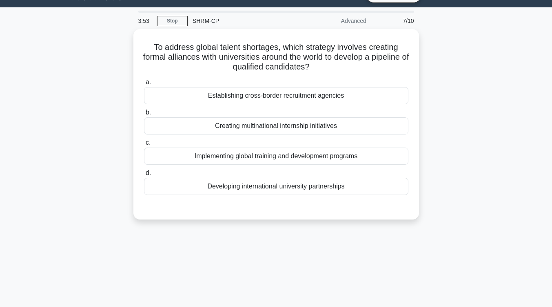
scroll to position [0, 0]
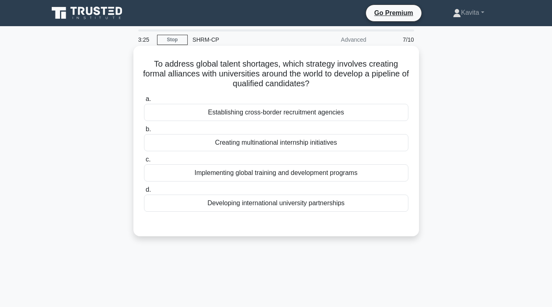
click at [312, 206] on div "Developing international university partnerships" at bounding box center [276, 202] width 265 height 17
click at [144, 192] on input "d. Developing international university partnerships" at bounding box center [144, 189] width 0 height 5
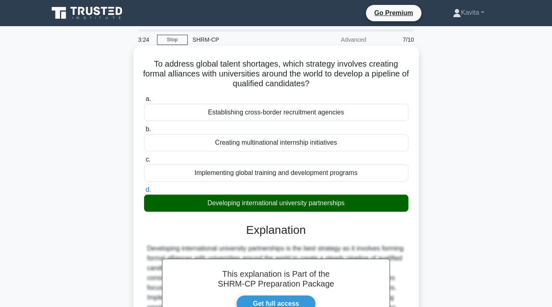
scroll to position [134, 0]
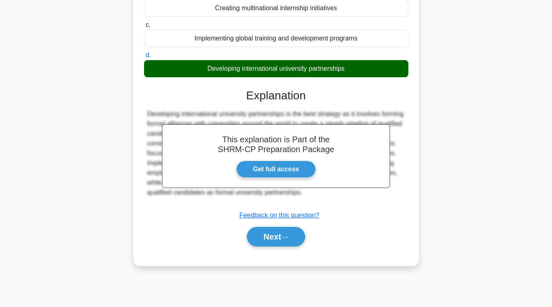
click at [298, 247] on div "Next" at bounding box center [276, 236] width 265 height 26
click at [296, 244] on button "Next" at bounding box center [276, 237] width 58 height 20
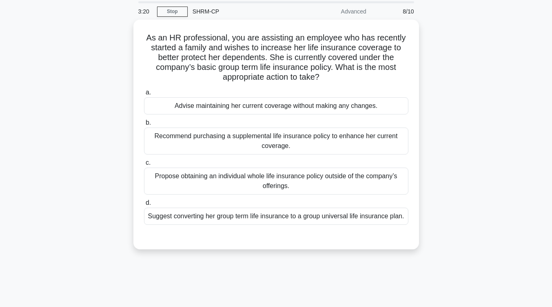
scroll to position [28, 0]
click at [296, 244] on div "As an HR professional, you are assisting an employee who has recently started a…" at bounding box center [276, 134] width 279 height 223
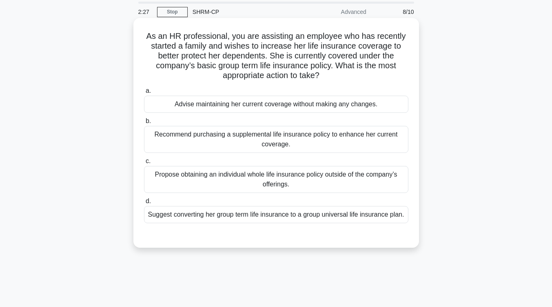
click at [298, 216] on div "Suggest converting her group term life insurance to a group universal life insu…" at bounding box center [276, 214] width 265 height 17
click at [144, 204] on input "d. Suggest converting her group term life insurance to a group universal life i…" at bounding box center [144, 200] width 0 height 5
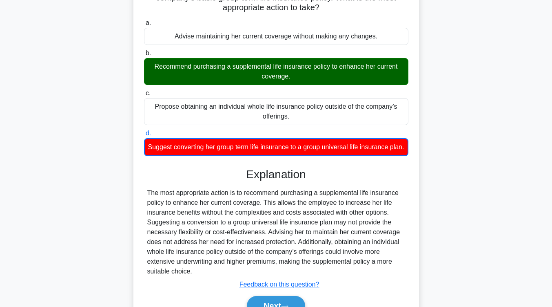
scroll to position [149, 0]
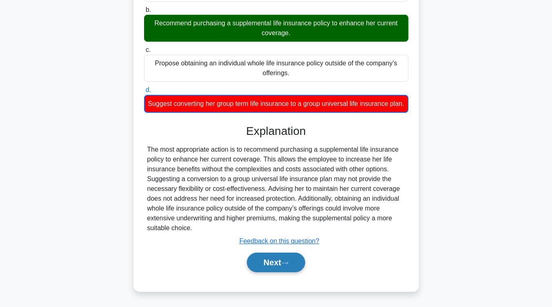
click at [286, 260] on button "Next" at bounding box center [276, 262] width 58 height 20
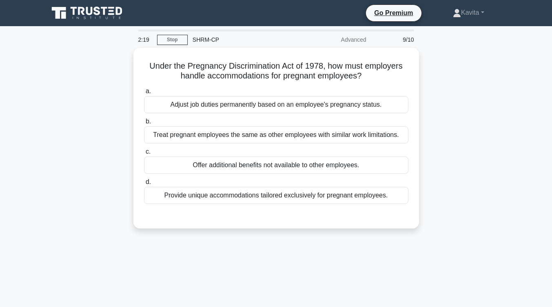
scroll to position [0, 0]
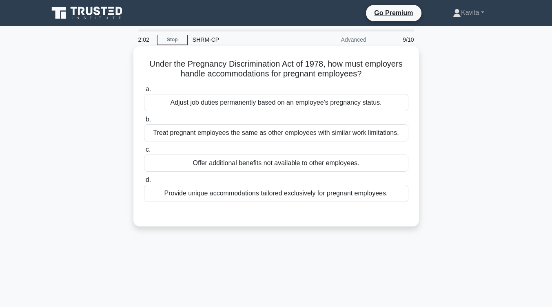
click at [355, 138] on div "Treat pregnant employees the same as other employees with similar work limitati…" at bounding box center [276, 132] width 265 height 17
click at [144, 122] on input "b. Treat pregnant employees the same as other employees with similar work limit…" at bounding box center [144, 119] width 0 height 5
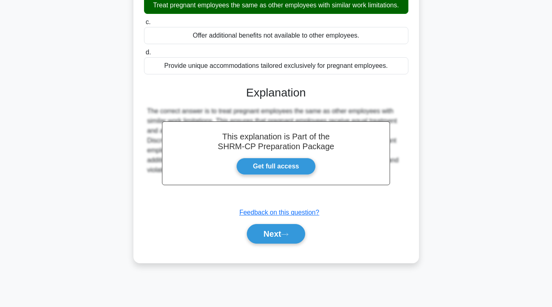
scroll to position [134, 0]
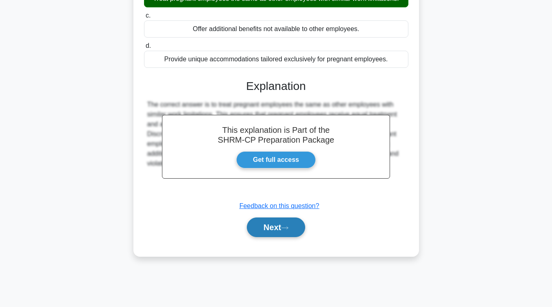
click at [291, 220] on button "Next" at bounding box center [276, 227] width 58 height 20
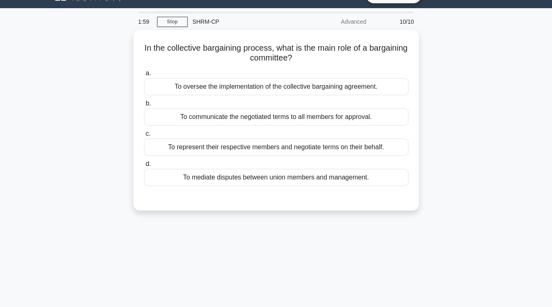
scroll to position [18, 0]
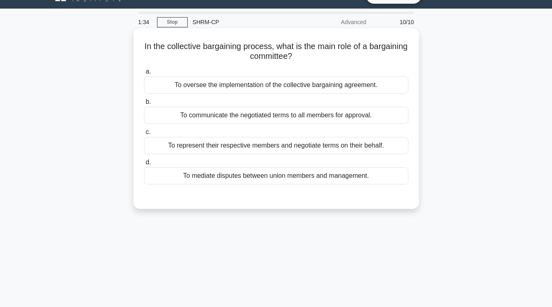
click at [309, 179] on div "To mediate disputes between union members and management." at bounding box center [276, 175] width 265 height 17
click at [144, 165] on input "d. To mediate disputes between union members and management." at bounding box center [144, 162] width 0 height 5
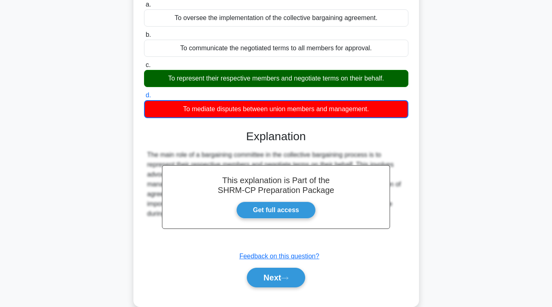
scroll to position [89, 0]
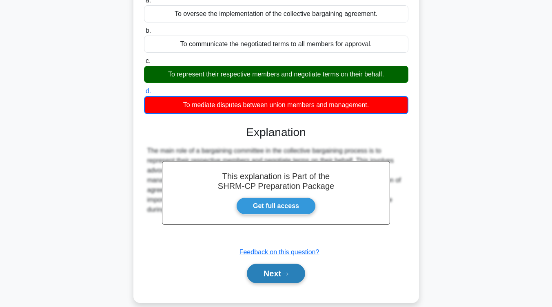
click at [288, 274] on icon at bounding box center [285, 273] width 7 height 2
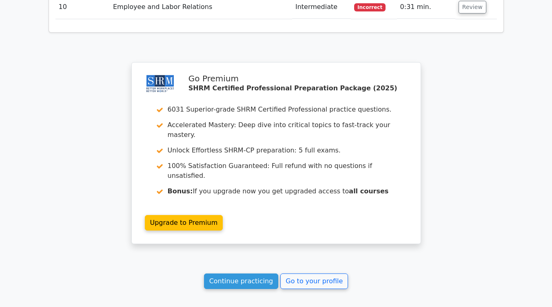
scroll to position [1223, 0]
click at [255, 273] on link "Continue practicing" at bounding box center [241, 281] width 75 height 16
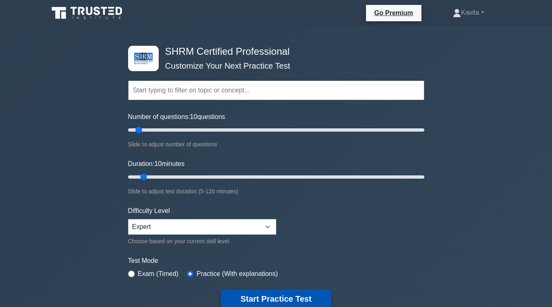
click at [277, 294] on button "Start Practice Test" at bounding box center [276, 298] width 110 height 19
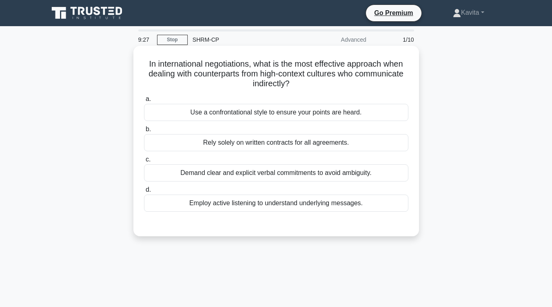
click at [336, 206] on div "Employ active listening to understand underlying messages." at bounding box center [276, 202] width 265 height 17
click at [144, 192] on input "d. Employ active listening to understand underlying messages." at bounding box center [144, 189] width 0 height 5
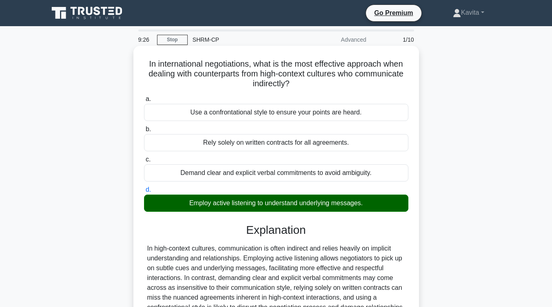
scroll to position [134, 0]
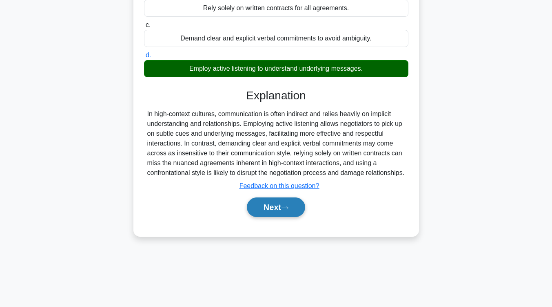
click at [300, 217] on button "Next" at bounding box center [276, 207] width 58 height 20
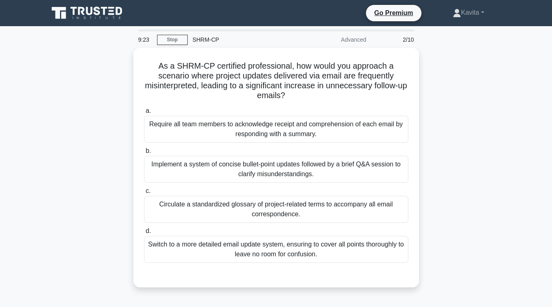
scroll to position [0, 0]
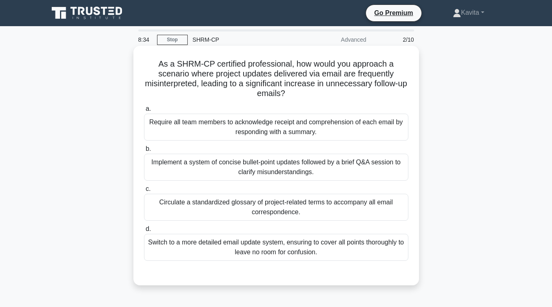
click at [309, 253] on div "Switch to a more detailed email update system, ensuring to cover all points tho…" at bounding box center [276, 246] width 265 height 27
click at [144, 231] on input "d. Switch to a more detailed email update system, ensuring to cover all points …" at bounding box center [144, 228] width 0 height 5
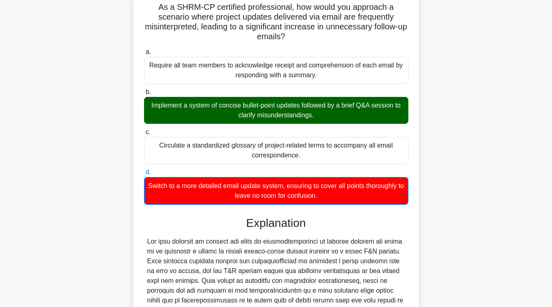
scroll to position [208, 0]
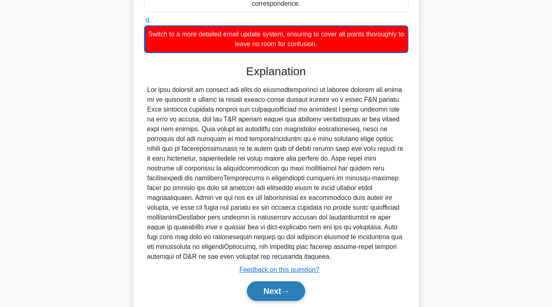
click at [276, 294] on button "Next" at bounding box center [276, 291] width 58 height 20
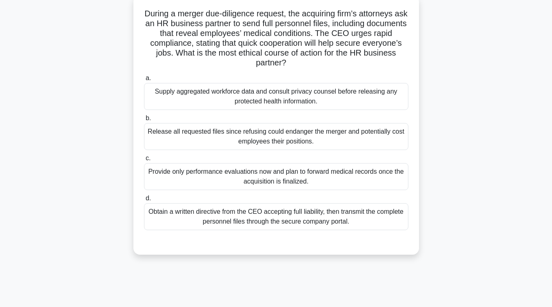
scroll to position [23, 0]
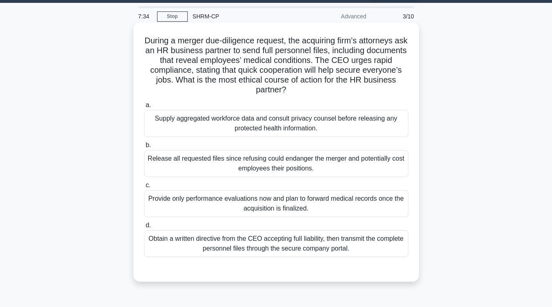
click at [310, 248] on div "Obtain a written directive from the CEO accepting full liability, then transmit…" at bounding box center [276, 243] width 265 height 27
click at [144, 228] on input "d. Obtain a written directive from the CEO accepting full liability, then trans…" at bounding box center [144, 224] width 0 height 5
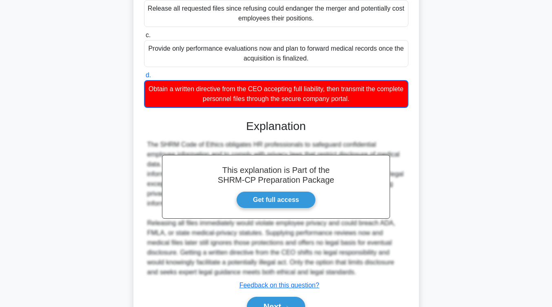
scroll to position [184, 0]
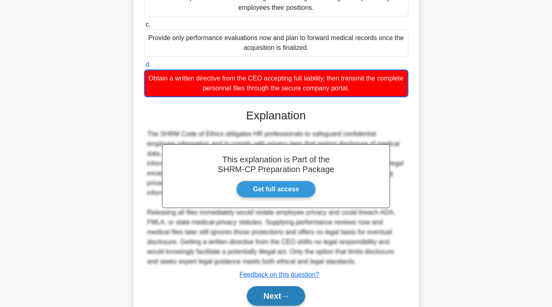
click at [293, 289] on button "Next" at bounding box center [276, 296] width 58 height 20
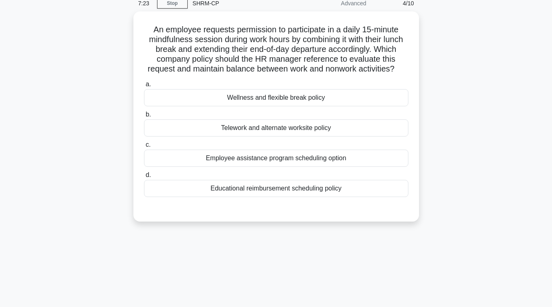
scroll to position [18, 0]
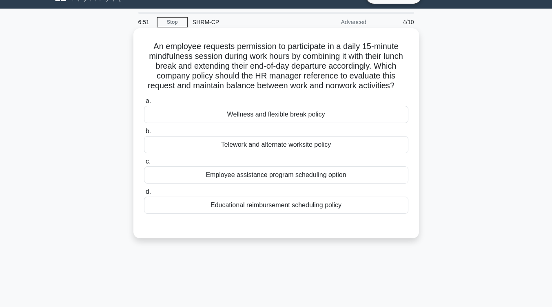
click at [300, 116] on div "Wellness and flexible break policy" at bounding box center [276, 114] width 265 height 17
click at [144, 104] on input "a. Wellness and flexible break policy" at bounding box center [144, 100] width 0 height 5
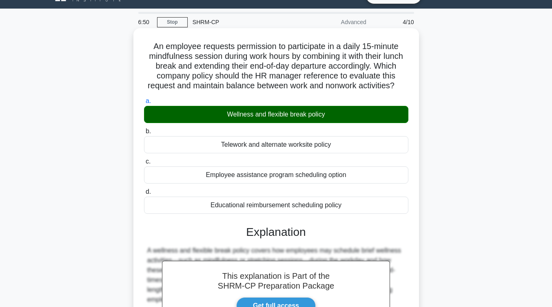
scroll to position [158, 0]
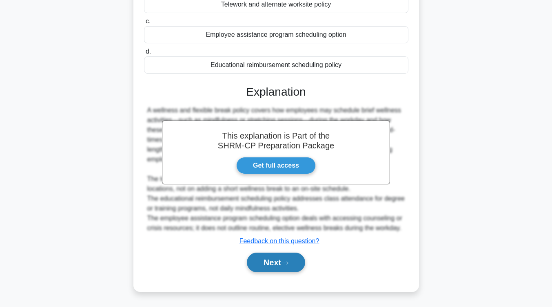
click at [263, 263] on button "Next" at bounding box center [276, 262] width 58 height 20
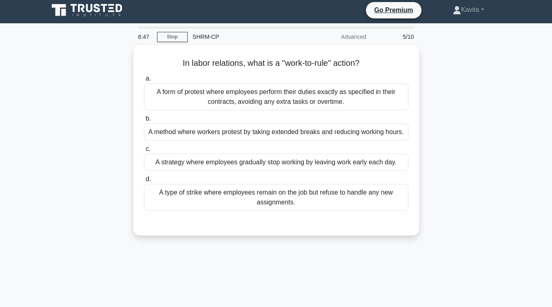
scroll to position [0, 0]
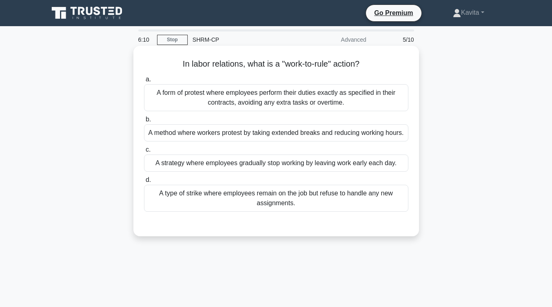
click at [317, 102] on div "A form of protest where employees perform their duties exactly as specified in …" at bounding box center [276, 97] width 265 height 27
click at [144, 82] on input "a. A form of protest where employees perform their duties exactly as specified …" at bounding box center [144, 79] width 0 height 5
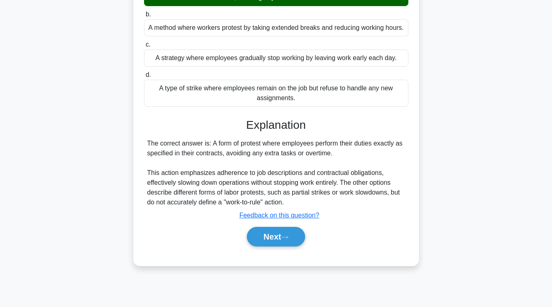
scroll to position [134, 0]
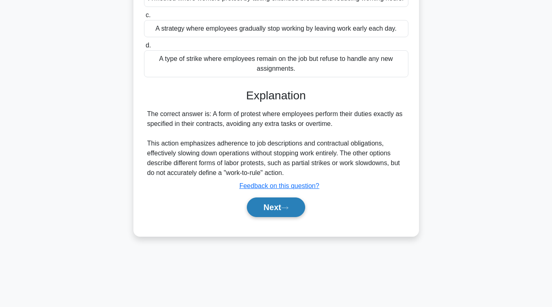
click at [289, 204] on button "Next" at bounding box center [276, 207] width 58 height 20
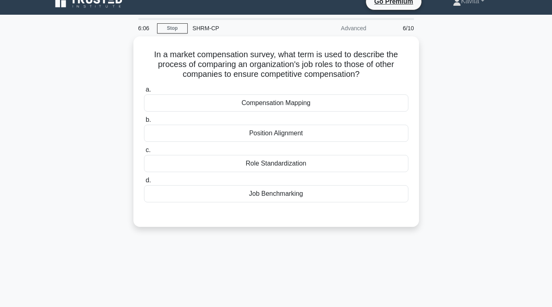
scroll to position [11, 0]
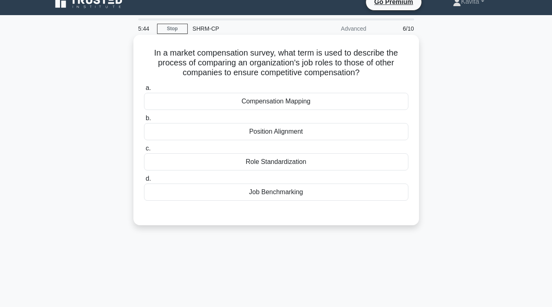
click at [315, 102] on div "Compensation Mapping" at bounding box center [276, 101] width 265 height 17
click at [144, 91] on input "a. Compensation Mapping" at bounding box center [144, 87] width 0 height 5
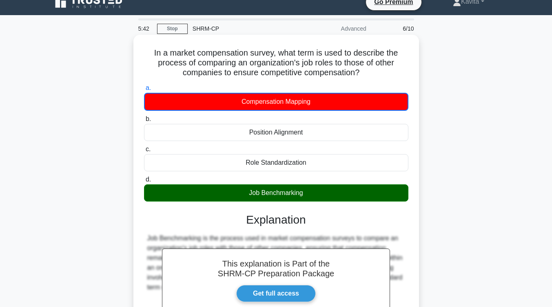
scroll to position [134, 0]
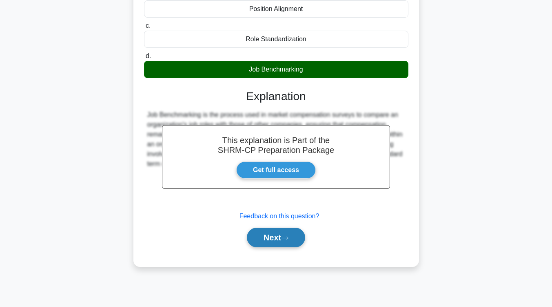
click at [277, 233] on button "Next" at bounding box center [276, 237] width 58 height 20
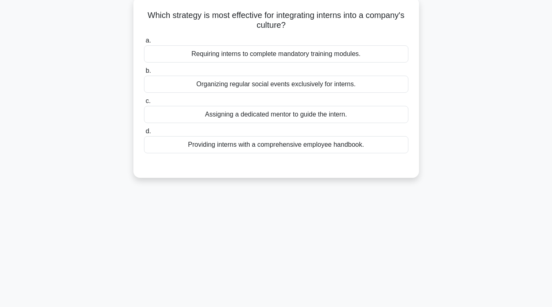
scroll to position [22, 0]
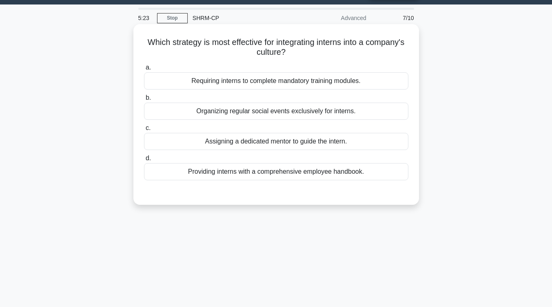
click at [319, 145] on div "Assigning a dedicated mentor to guide the intern." at bounding box center [276, 141] width 265 height 17
click at [144, 131] on input "c. Assigning a dedicated mentor to guide the intern." at bounding box center [144, 127] width 0 height 5
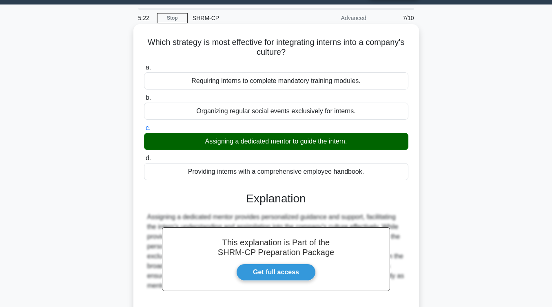
scroll to position [134, 0]
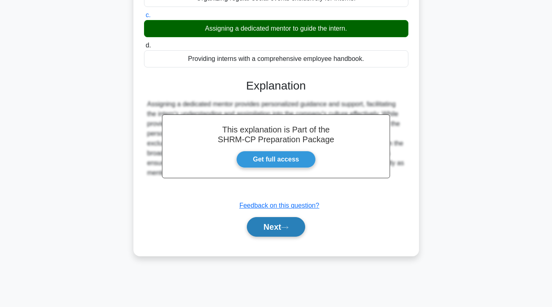
click at [283, 227] on button "Next" at bounding box center [276, 227] width 58 height 20
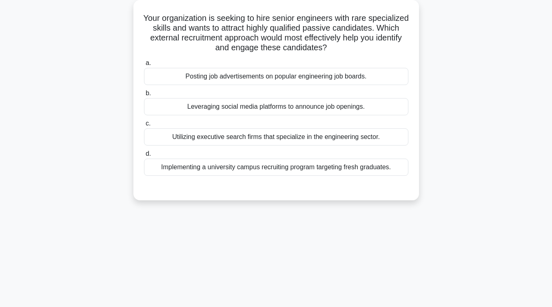
scroll to position [0, 0]
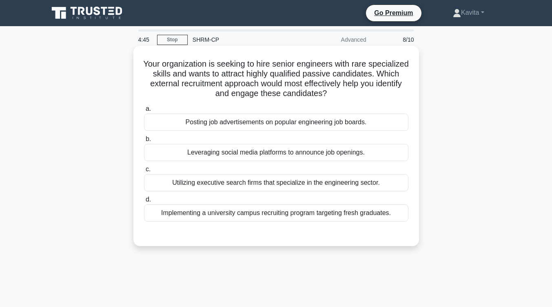
click at [314, 154] on div "Leveraging social media platforms to announce job openings." at bounding box center [276, 152] width 265 height 17
click at [144, 142] on input "b. Leveraging social media platforms to announce job openings." at bounding box center [144, 138] width 0 height 5
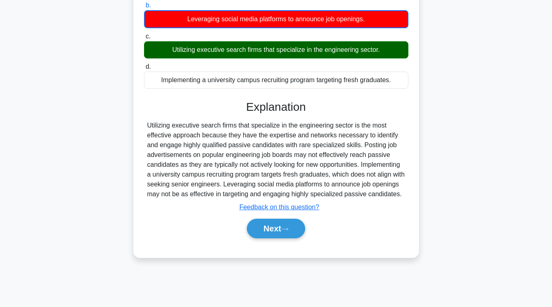
scroll to position [134, 0]
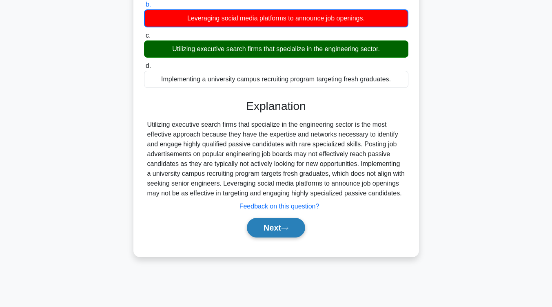
click at [274, 236] on button "Next" at bounding box center [276, 228] width 58 height 20
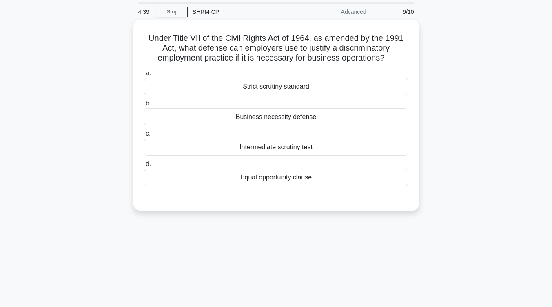
scroll to position [10, 0]
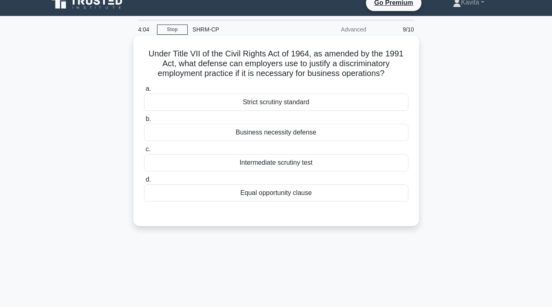
click at [299, 133] on div "Business necessity defense" at bounding box center [276, 132] width 265 height 17
click at [144, 122] on input "b. Business necessity defense" at bounding box center [144, 118] width 0 height 5
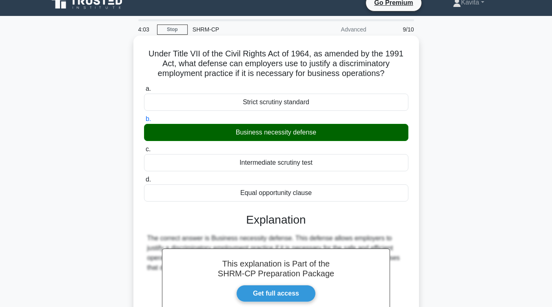
scroll to position [134, 0]
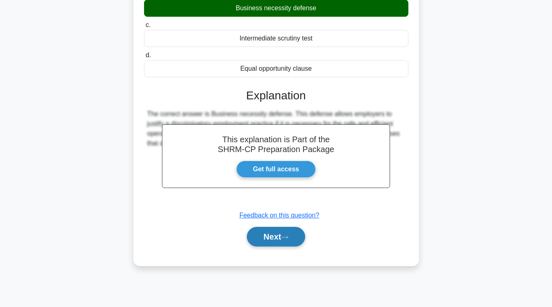
click at [284, 237] on button "Next" at bounding box center [276, 237] width 58 height 20
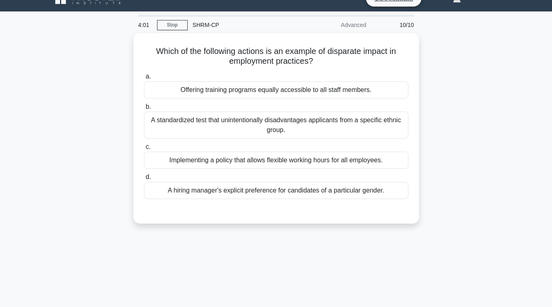
scroll to position [2, 0]
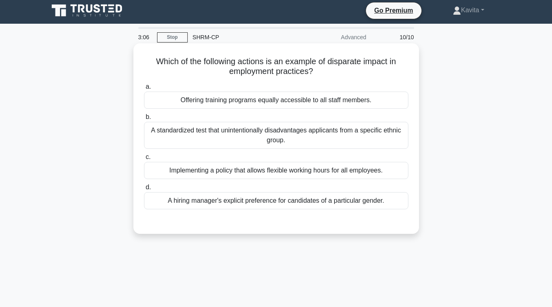
click at [280, 204] on div "A hiring manager's explicit preference for candidates of a particular gender." at bounding box center [276, 200] width 265 height 17
click at [144, 190] on input "d. A hiring manager's explicit preference for candidates of a particular gender." at bounding box center [144, 187] width 0 height 5
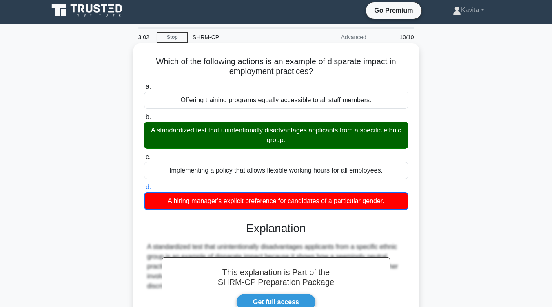
scroll to position [134, 0]
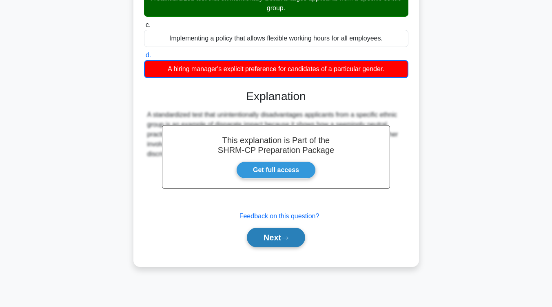
click at [285, 238] on button "Next" at bounding box center [276, 237] width 58 height 20
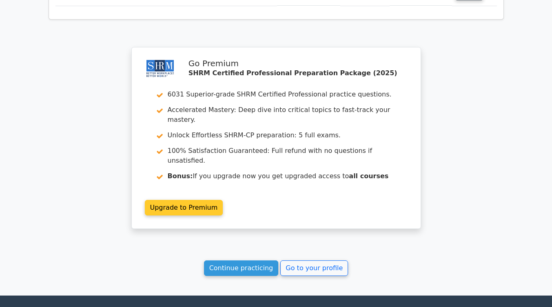
scroll to position [1228, 0]
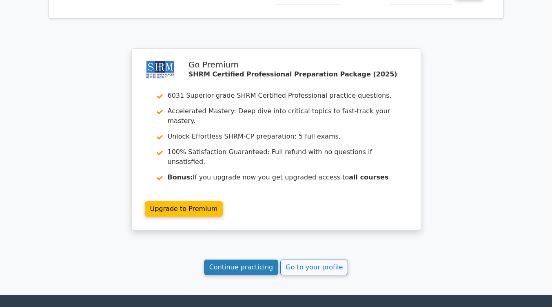
click at [256, 259] on link "Continue practicing" at bounding box center [241, 267] width 75 height 16
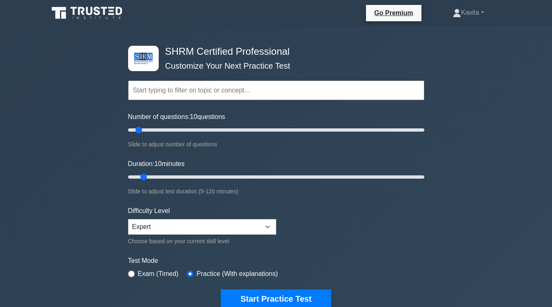
scroll to position [11, 0]
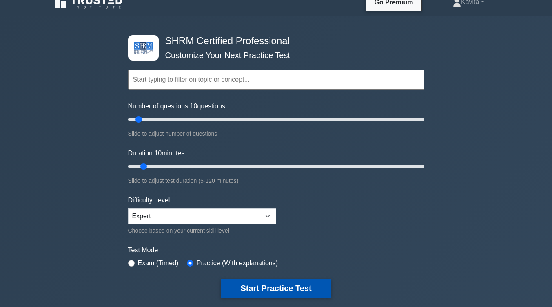
click at [284, 286] on button "Start Practice Test" at bounding box center [276, 287] width 110 height 19
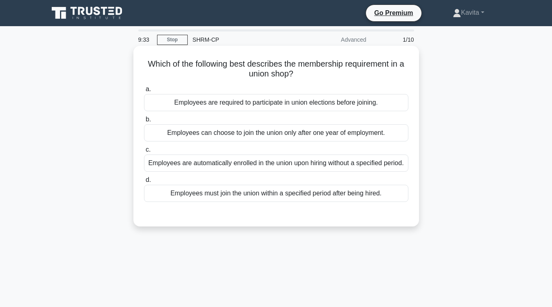
click at [366, 202] on div "Employees must join the union within a specified period after being hired." at bounding box center [276, 193] width 265 height 17
click at [144, 182] on input "d. Employees must join the union within a specified period after being hired." at bounding box center [144, 179] width 0 height 5
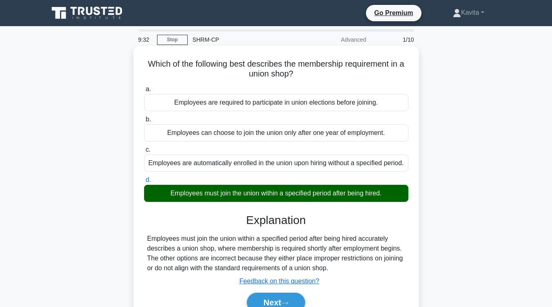
scroll to position [134, 0]
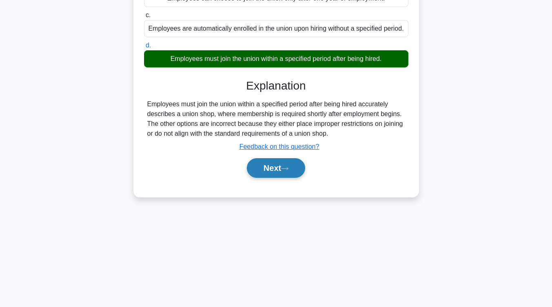
click at [294, 175] on button "Next" at bounding box center [276, 168] width 58 height 20
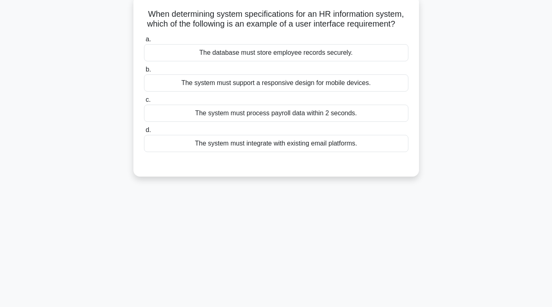
scroll to position [0, 0]
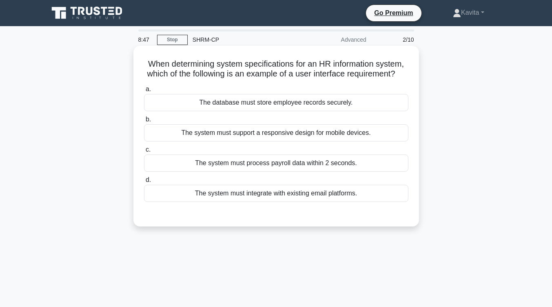
click at [301, 141] on div "The system must support a responsive design for mobile devices." at bounding box center [276, 132] width 265 height 17
click at [144, 122] on input "b. The system must support a responsive design for mobile devices." at bounding box center [144, 119] width 0 height 5
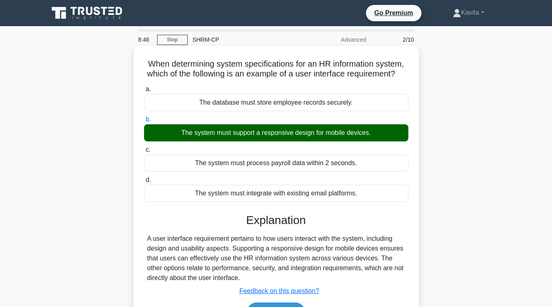
scroll to position [70, 0]
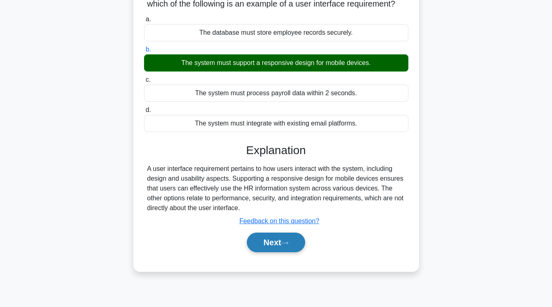
click at [265, 252] on button "Next" at bounding box center [276, 242] width 58 height 20
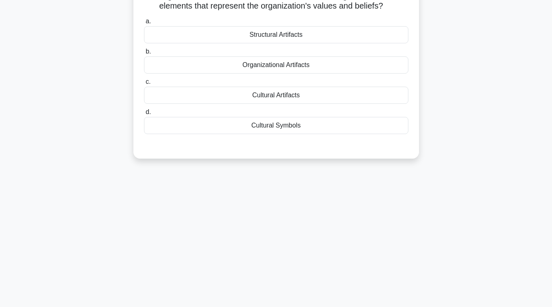
scroll to position [0, 0]
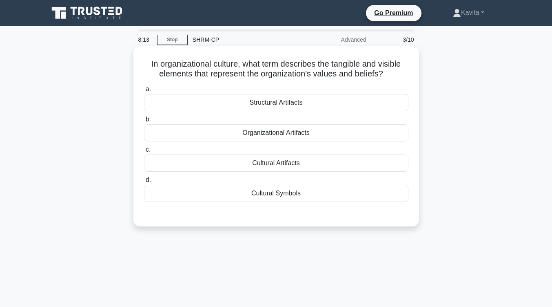
click at [302, 161] on div "Cultural Artifacts" at bounding box center [276, 162] width 265 height 17
click at [144, 152] on input "c. Cultural Artifacts" at bounding box center [144, 149] width 0 height 5
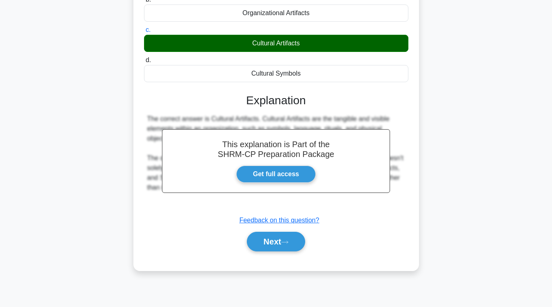
scroll to position [126, 0]
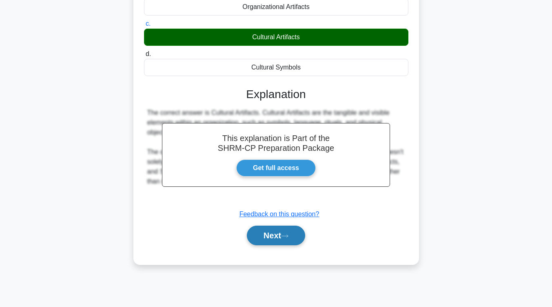
click at [267, 233] on button "Next" at bounding box center [276, 235] width 58 height 20
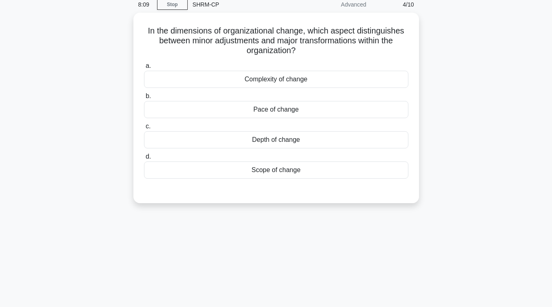
scroll to position [34, 0]
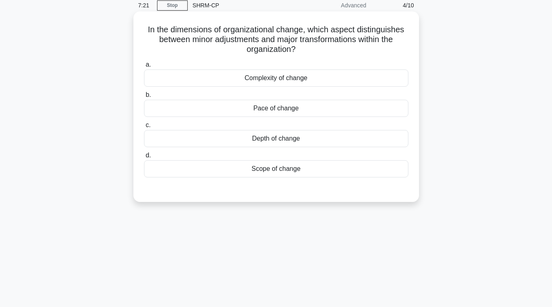
click at [300, 80] on div "Complexity of change" at bounding box center [276, 77] width 265 height 17
click at [144, 67] on input "a. Complexity of change" at bounding box center [144, 64] width 0 height 5
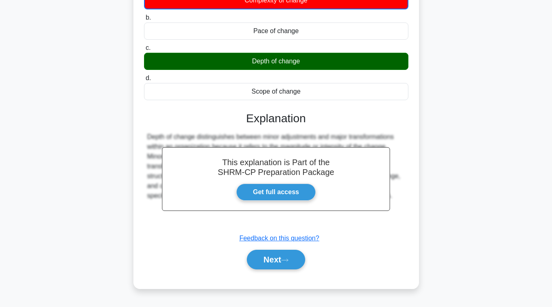
scroll to position [115, 0]
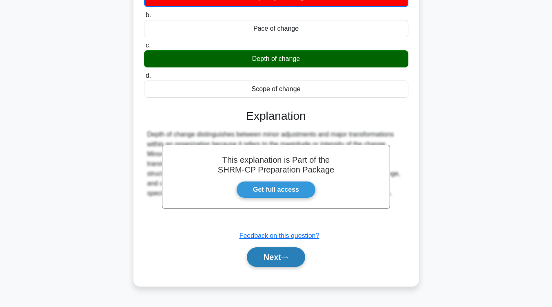
click at [295, 256] on button "Next" at bounding box center [276, 257] width 58 height 20
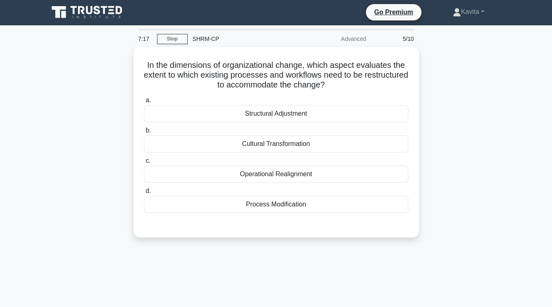
scroll to position [0, 0]
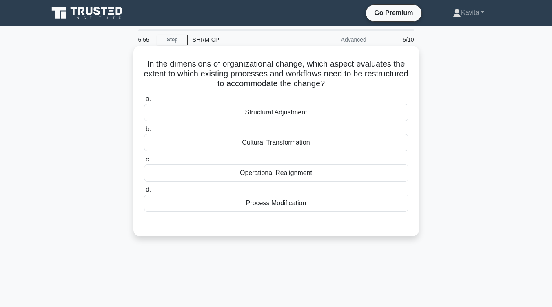
click at [302, 200] on div "Process Modification" at bounding box center [276, 202] width 265 height 17
click at [144, 192] on input "d. Process Modification" at bounding box center [144, 189] width 0 height 5
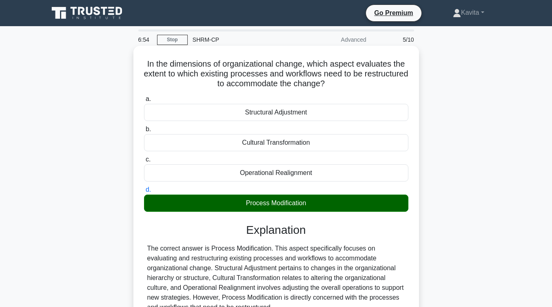
scroll to position [134, 0]
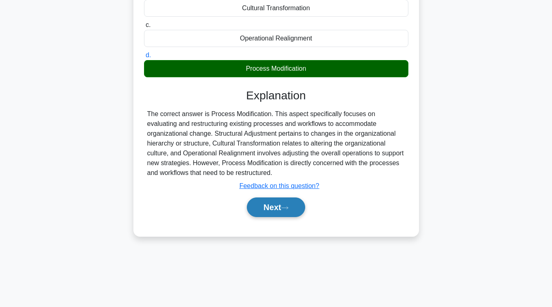
click at [295, 210] on button "Next" at bounding box center [276, 207] width 58 height 20
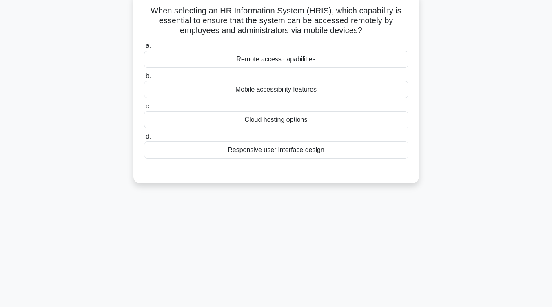
scroll to position [0, 0]
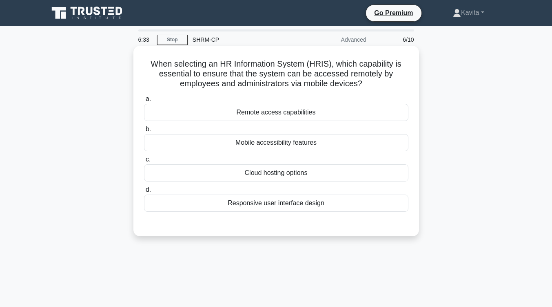
click at [300, 172] on div "Cloud hosting options" at bounding box center [276, 172] width 265 height 17
click at [144, 162] on input "c. Cloud hosting options" at bounding box center [144, 159] width 0 height 5
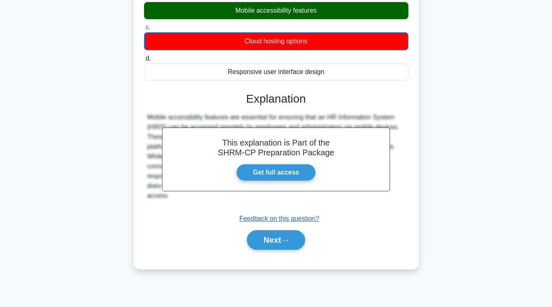
scroll to position [134, 0]
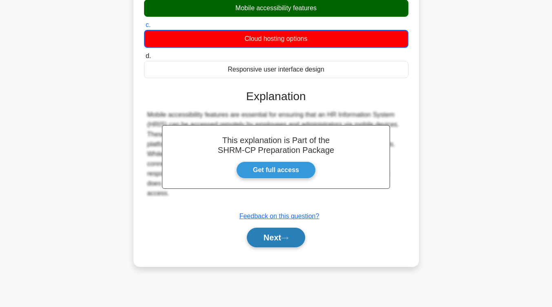
click at [289, 236] on icon at bounding box center [284, 238] width 7 height 4
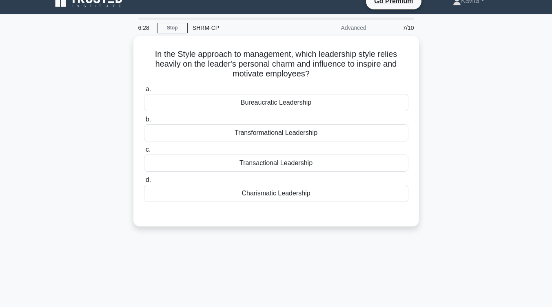
scroll to position [11, 0]
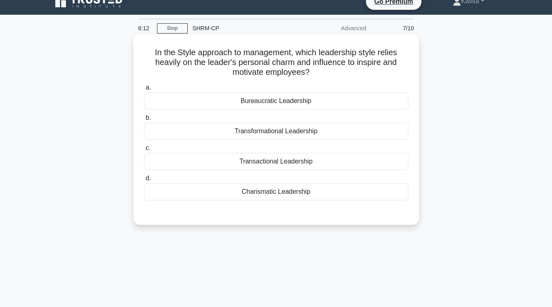
click at [303, 191] on div "Charismatic Leadership" at bounding box center [276, 191] width 265 height 17
click at [144, 181] on input "d. Charismatic Leadership" at bounding box center [144, 178] width 0 height 5
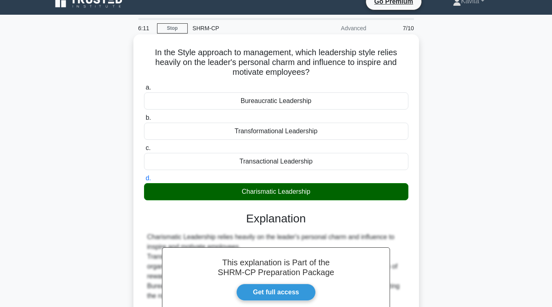
scroll to position [134, 0]
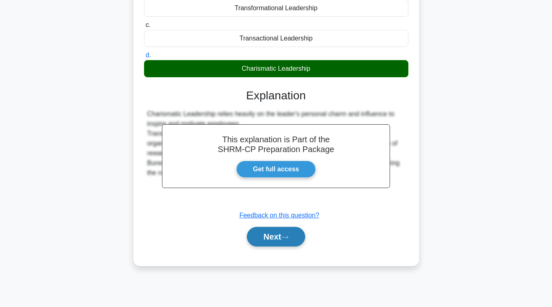
click at [291, 234] on button "Next" at bounding box center [276, 237] width 58 height 20
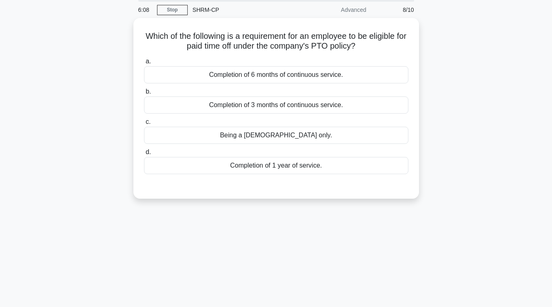
scroll to position [0, 0]
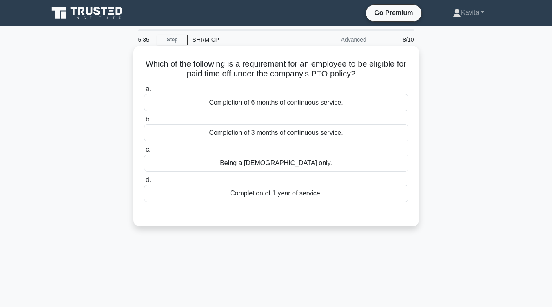
click at [312, 169] on div "Being a full-time employee only." at bounding box center [276, 162] width 265 height 17
click at [144, 152] on input "c. Being a full-time employee only." at bounding box center [144, 149] width 0 height 5
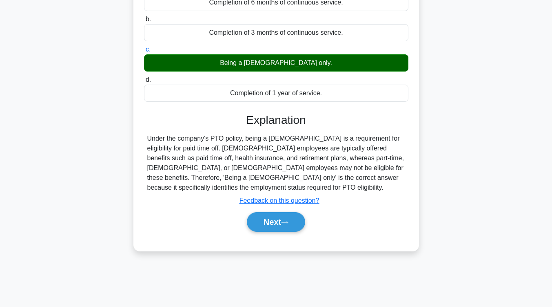
scroll to position [103, 0]
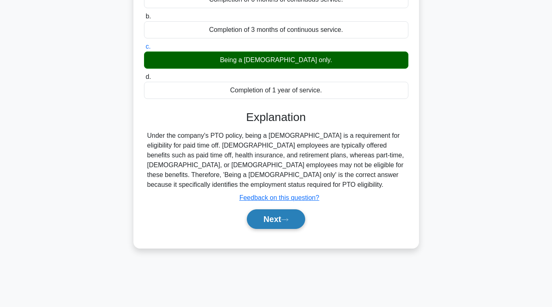
click at [297, 214] on button "Next" at bounding box center [276, 219] width 58 height 20
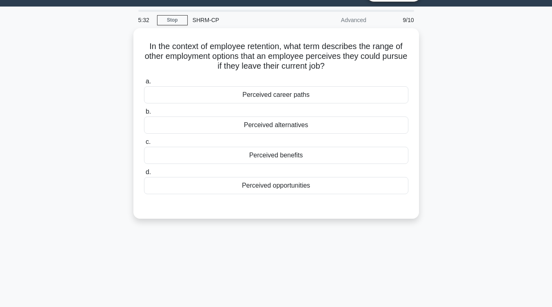
scroll to position [17, 0]
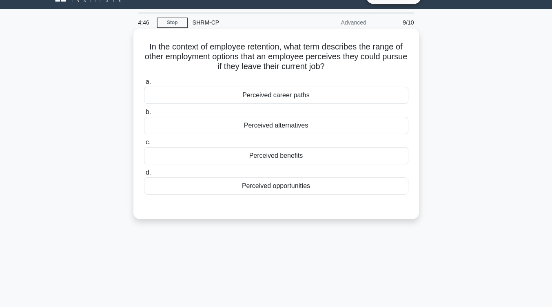
click at [307, 182] on div "Perceived opportunities" at bounding box center [276, 185] width 265 height 17
click at [144, 175] on input "d. Perceived opportunities" at bounding box center [144, 172] width 0 height 5
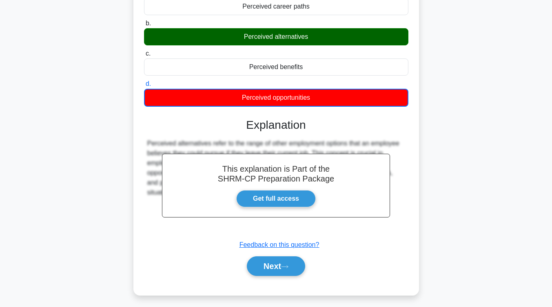
scroll to position [106, 0]
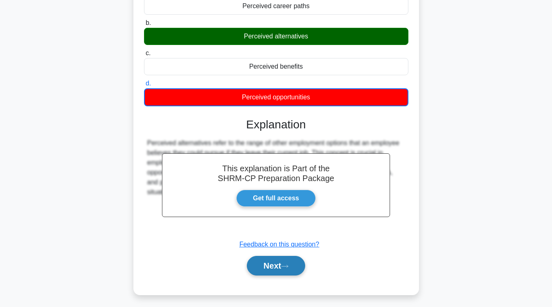
click at [294, 263] on button "Next" at bounding box center [276, 266] width 58 height 20
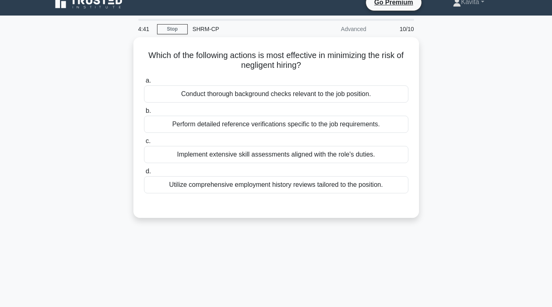
scroll to position [0, 0]
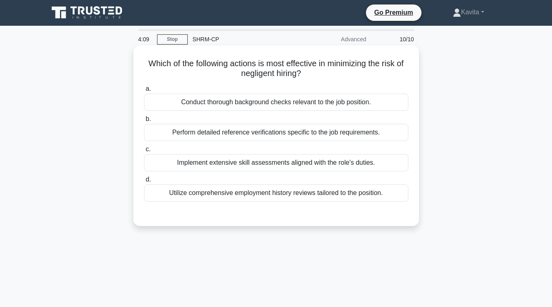
click at [338, 165] on div "Implement extensive skill assessments aligned with the role's duties." at bounding box center [276, 162] width 265 height 17
click at [144, 152] on input "c. Implement extensive skill assessments aligned with the role's duties." at bounding box center [144, 149] width 0 height 5
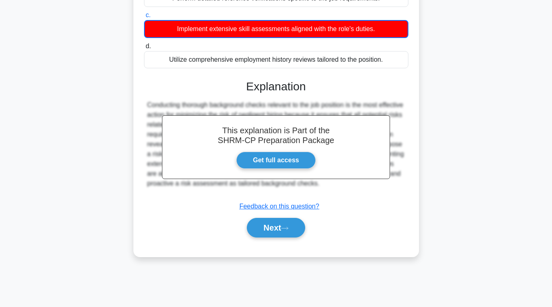
scroll to position [133, 0]
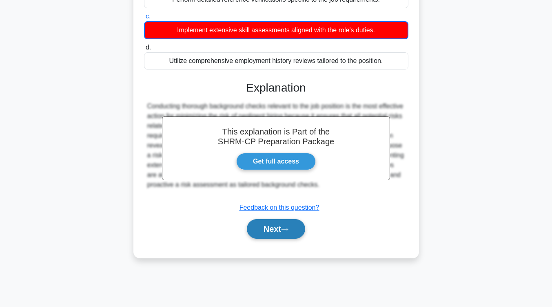
click at [296, 227] on button "Next" at bounding box center [276, 229] width 58 height 20
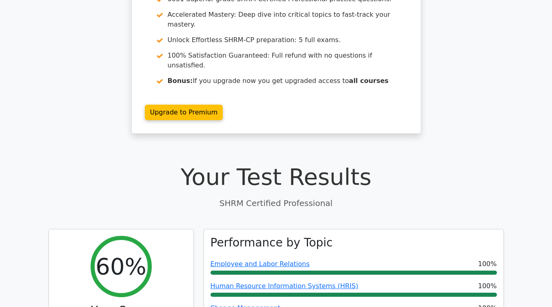
click at [296, 236] on h3 "Performance by Topic" at bounding box center [272, 243] width 122 height 14
